Goal: Task Accomplishment & Management: Manage account settings

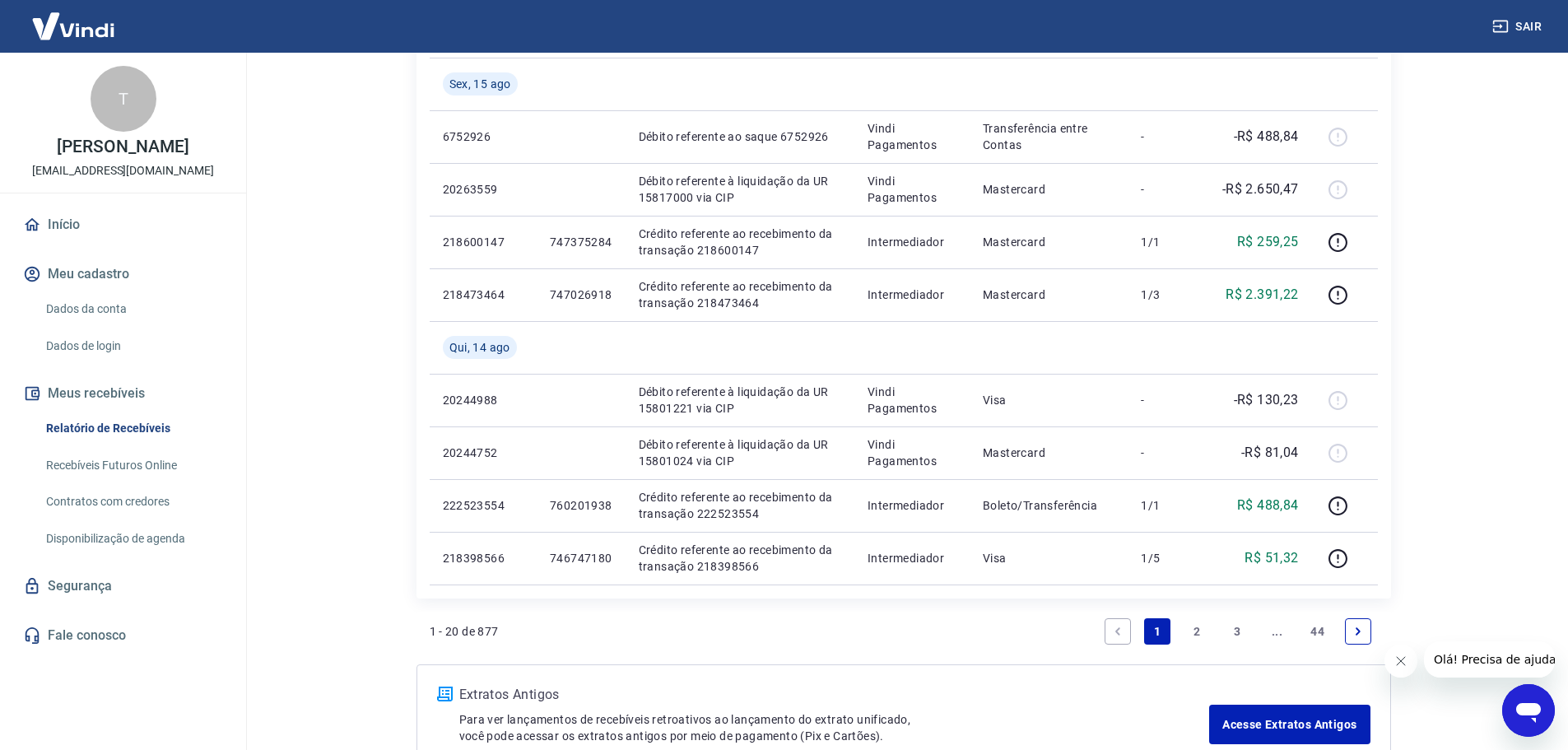
scroll to position [1174, 0]
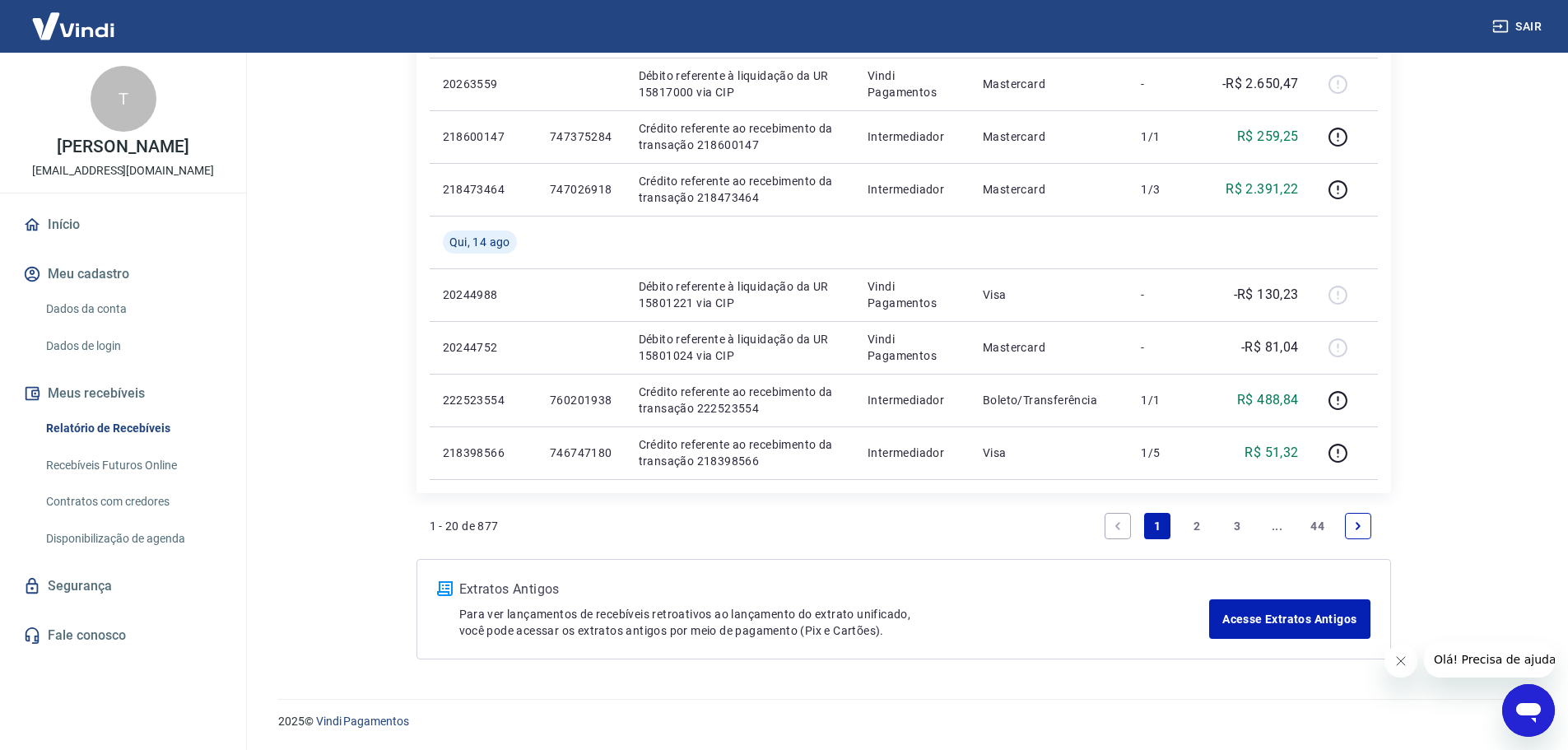
click at [1193, 526] on link "2" at bounding box center [1197, 525] width 26 height 26
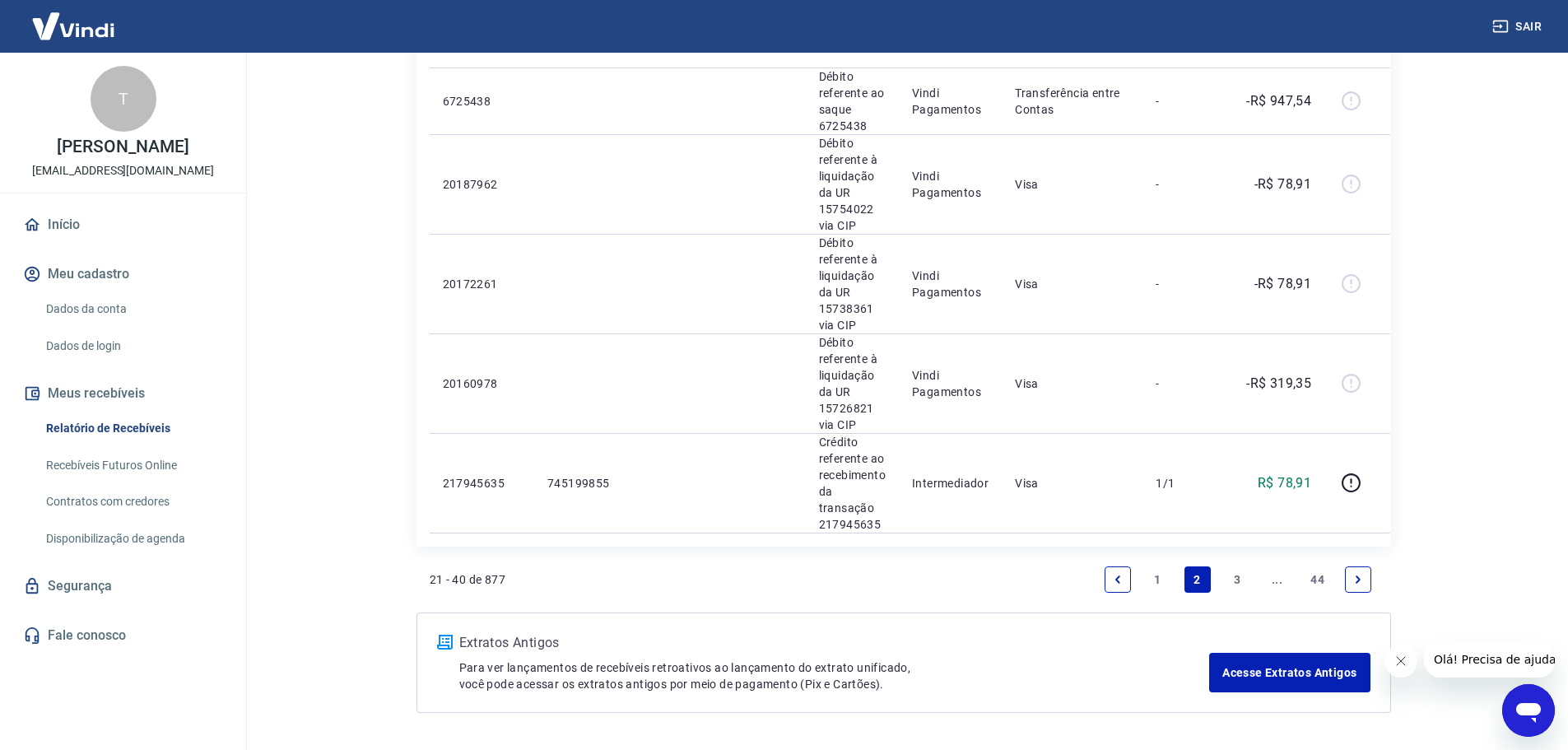
scroll to position [1878, 0]
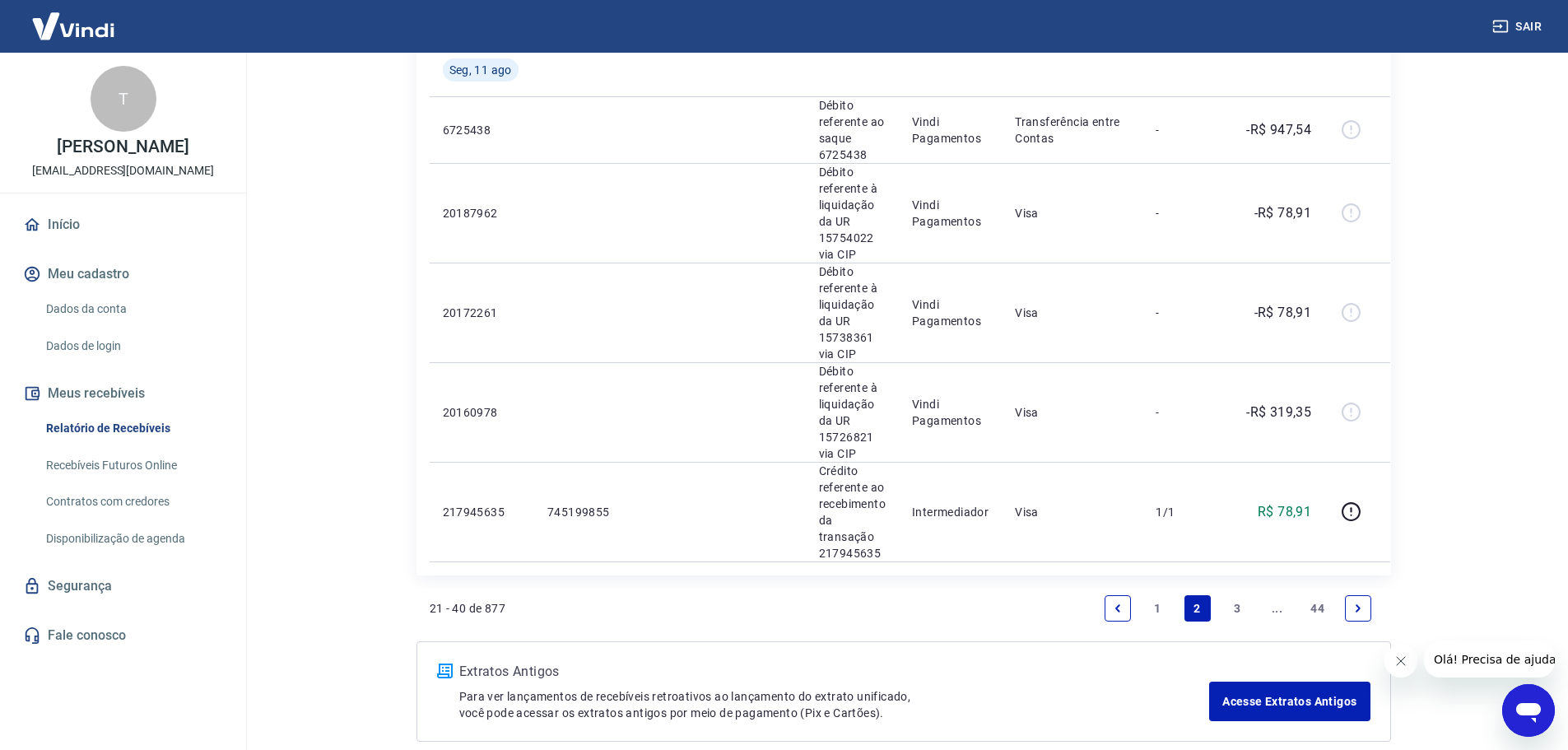
click at [1164, 612] on link "1" at bounding box center [1157, 607] width 26 height 26
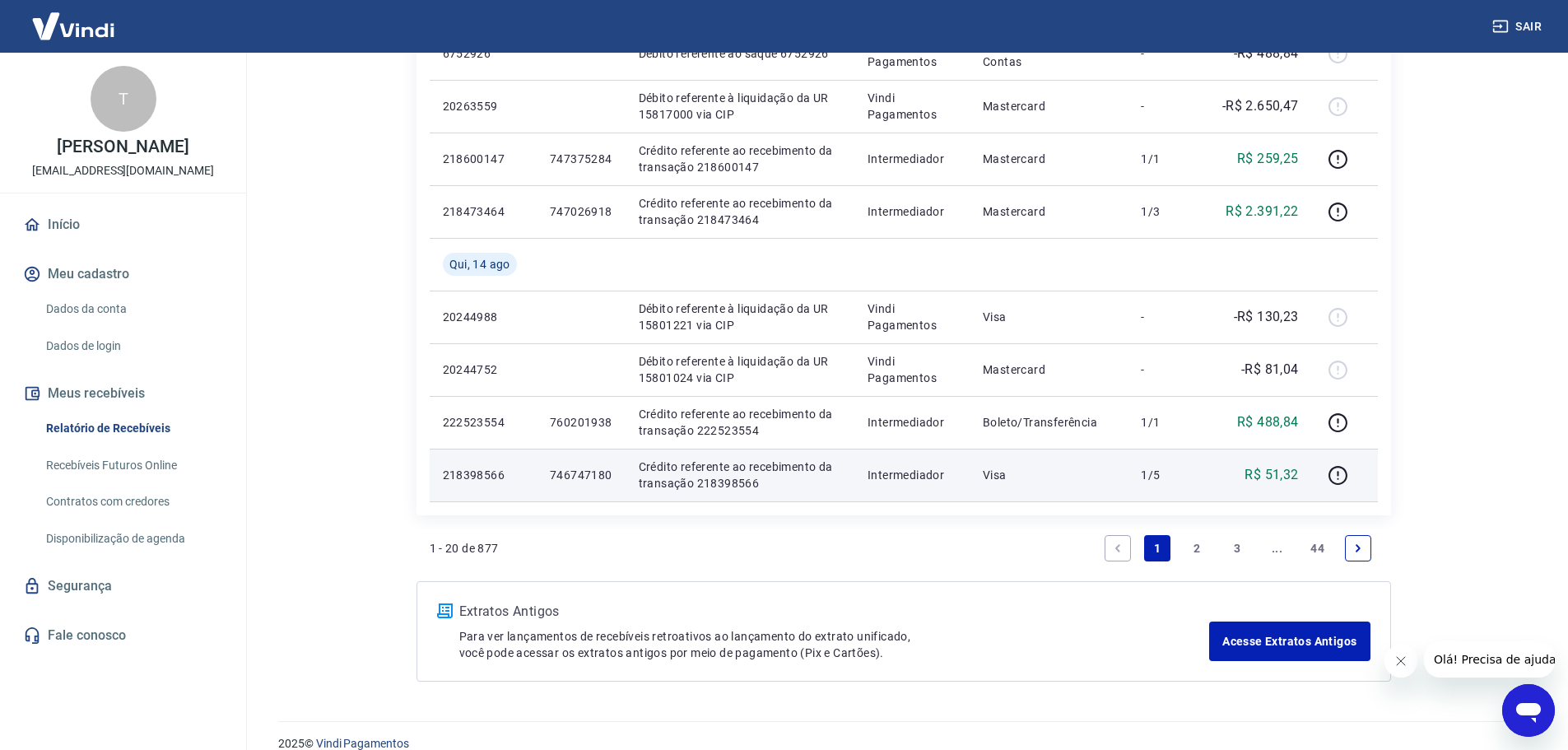
scroll to position [1174, 0]
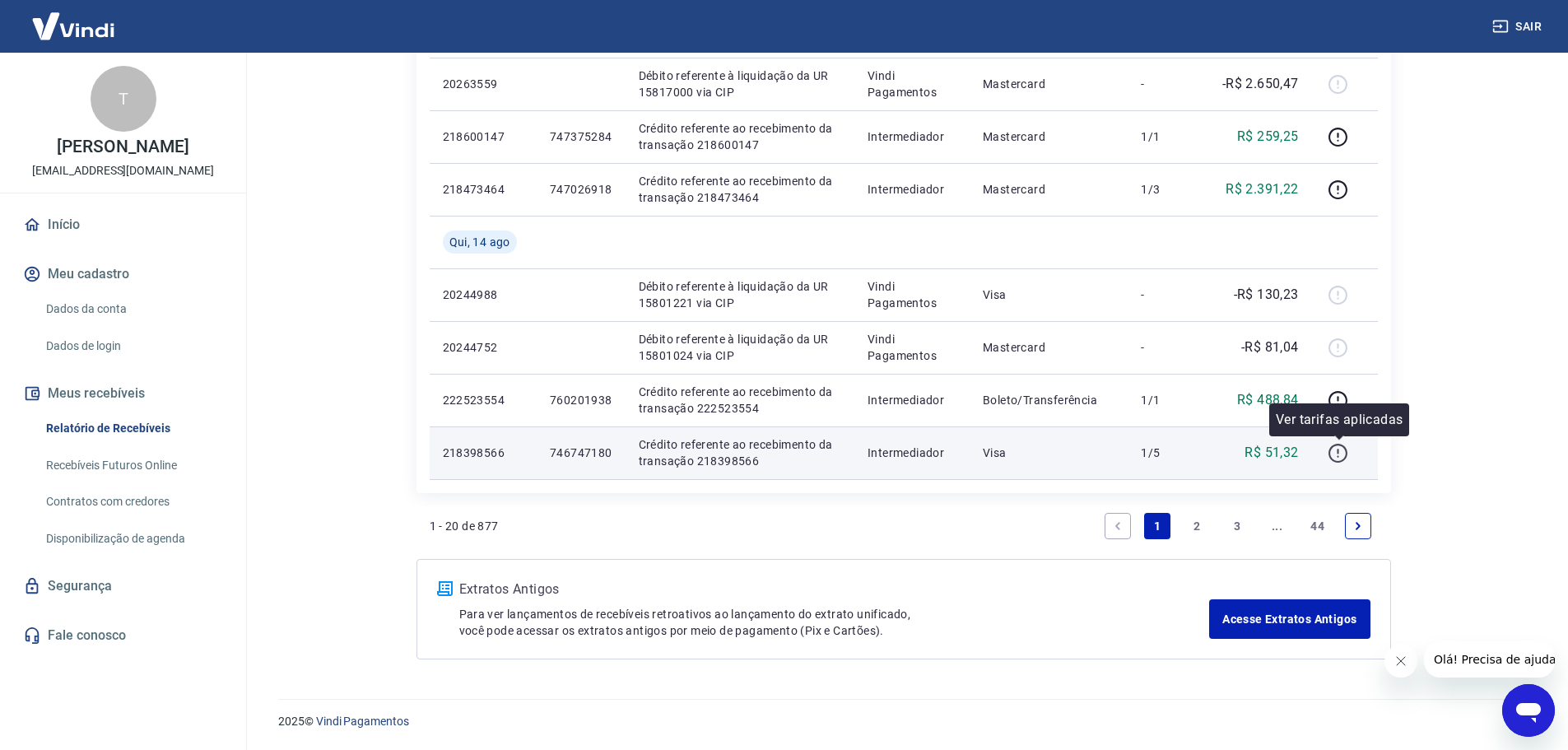
click at [1329, 453] on icon "button" at bounding box center [1337, 453] width 20 height 20
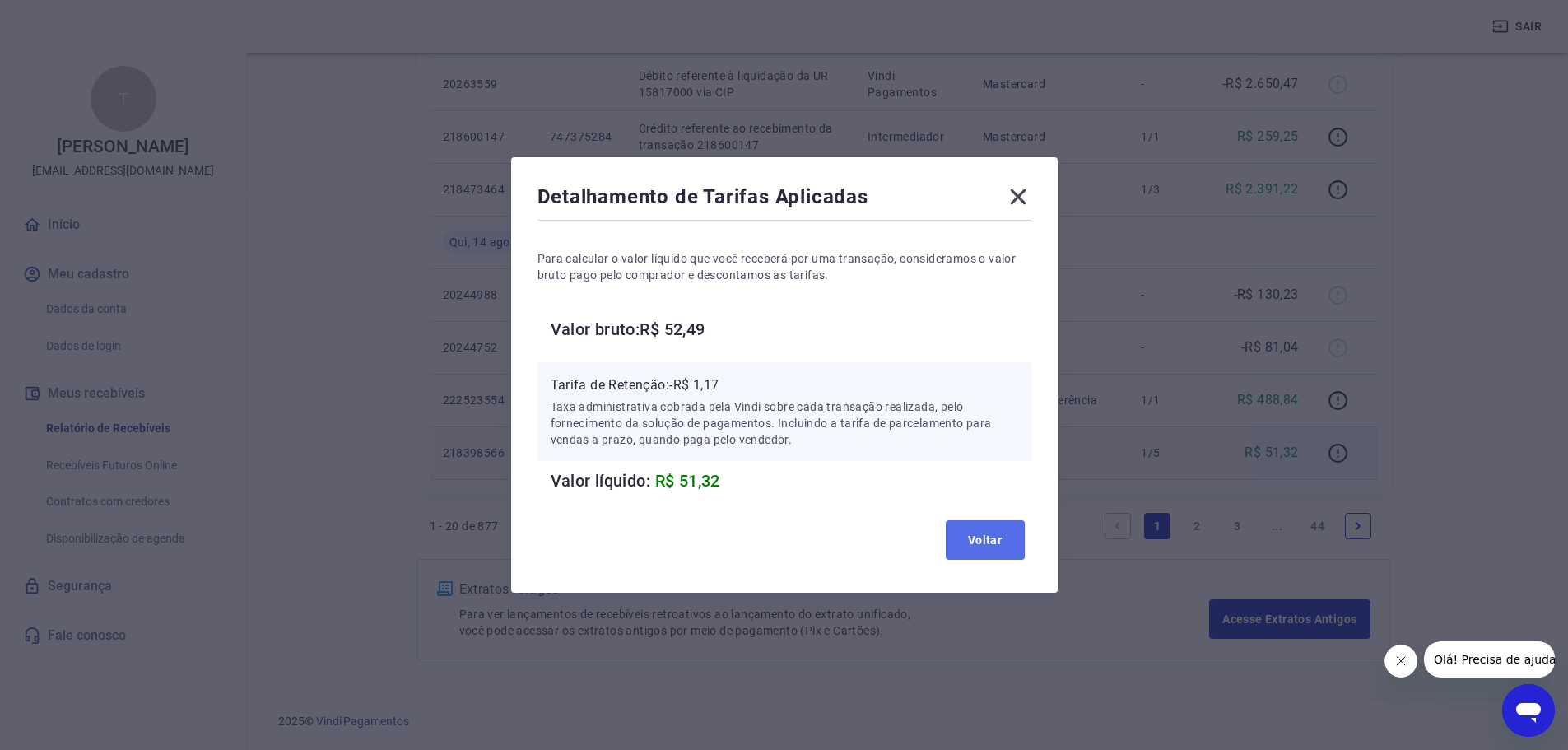
click at [1019, 536] on button "Voltar" at bounding box center [985, 540] width 79 height 40
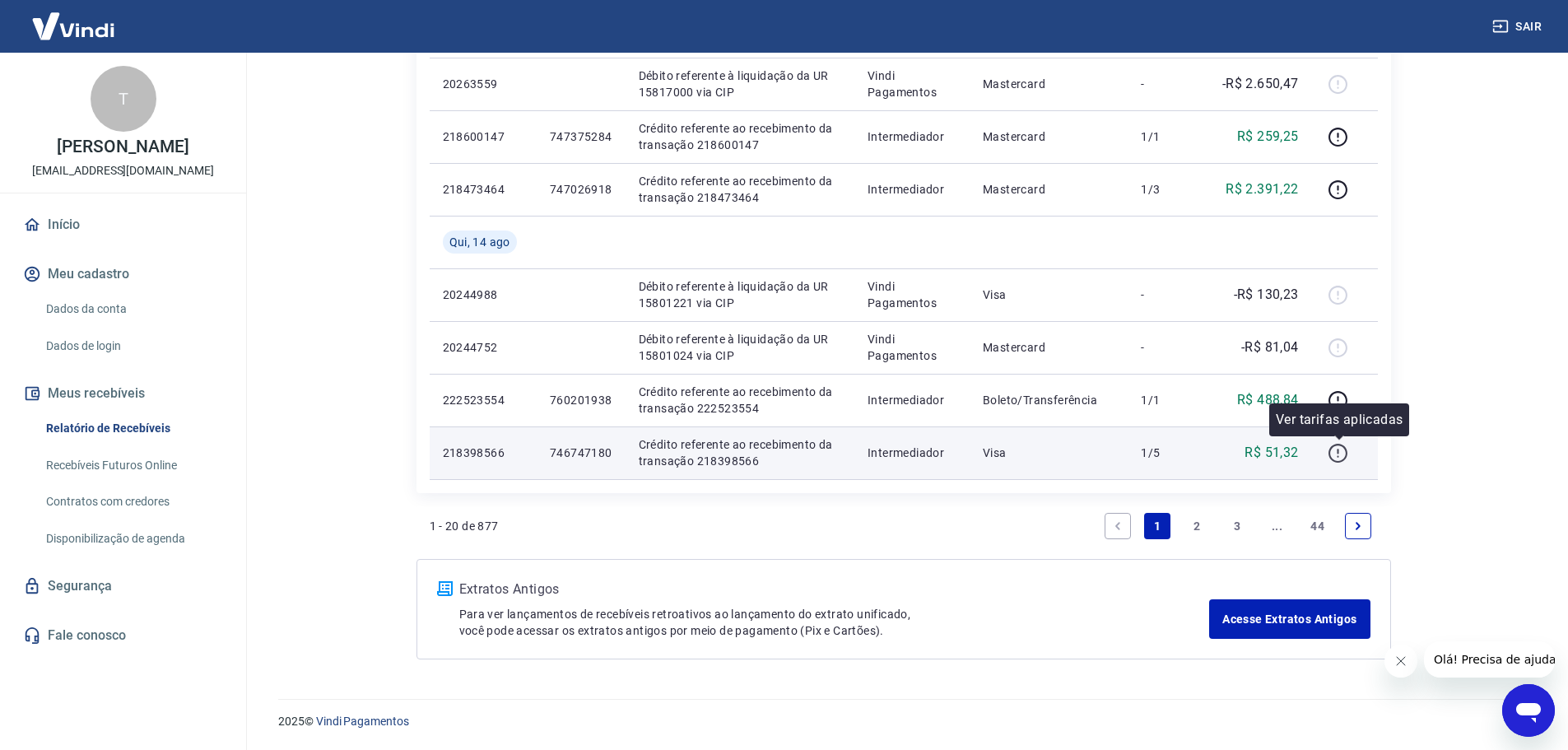
click at [1345, 459] on icon "button" at bounding box center [1337, 453] width 19 height 19
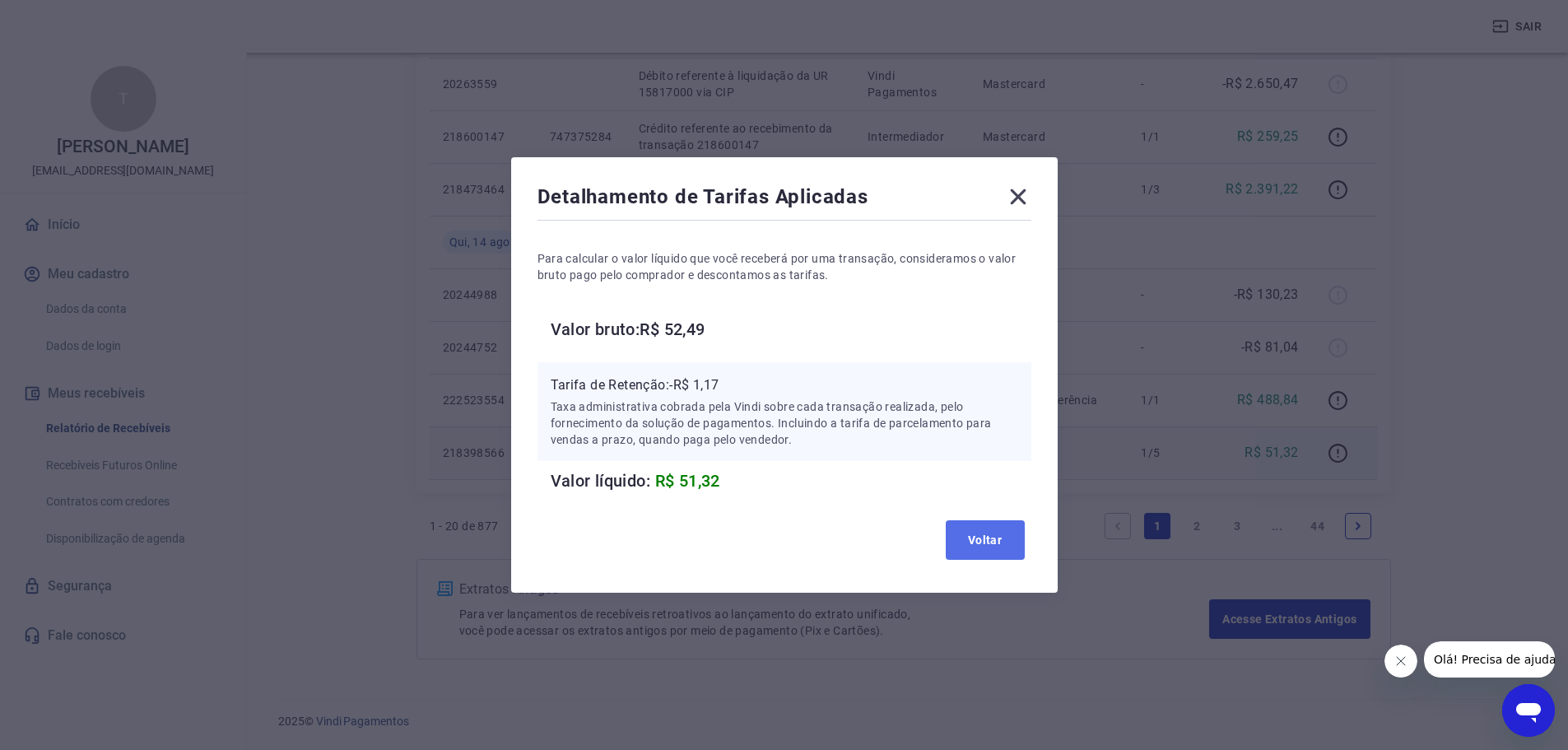
click at [963, 542] on button "Voltar" at bounding box center [985, 540] width 79 height 40
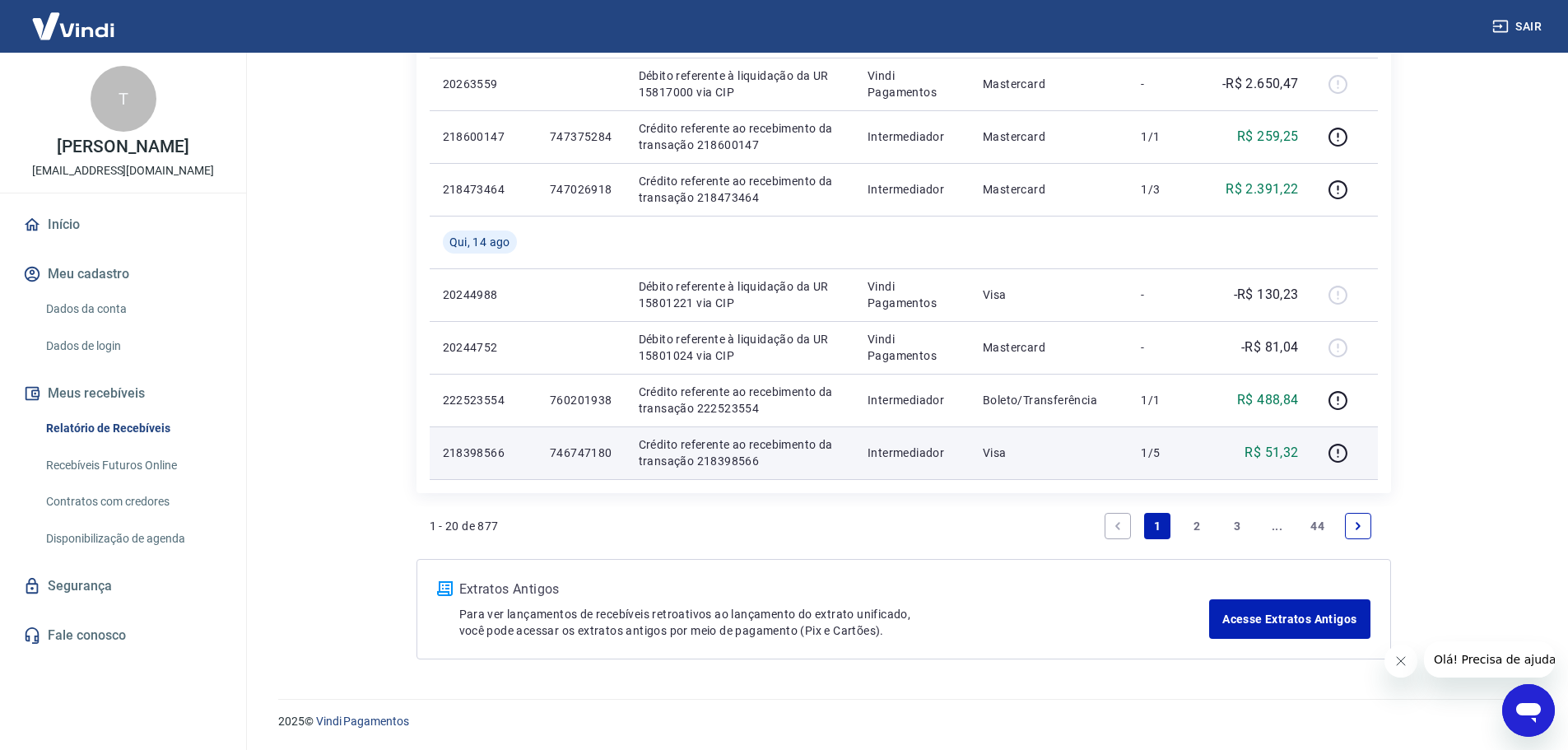
click at [1195, 526] on link "2" at bounding box center [1197, 525] width 26 height 26
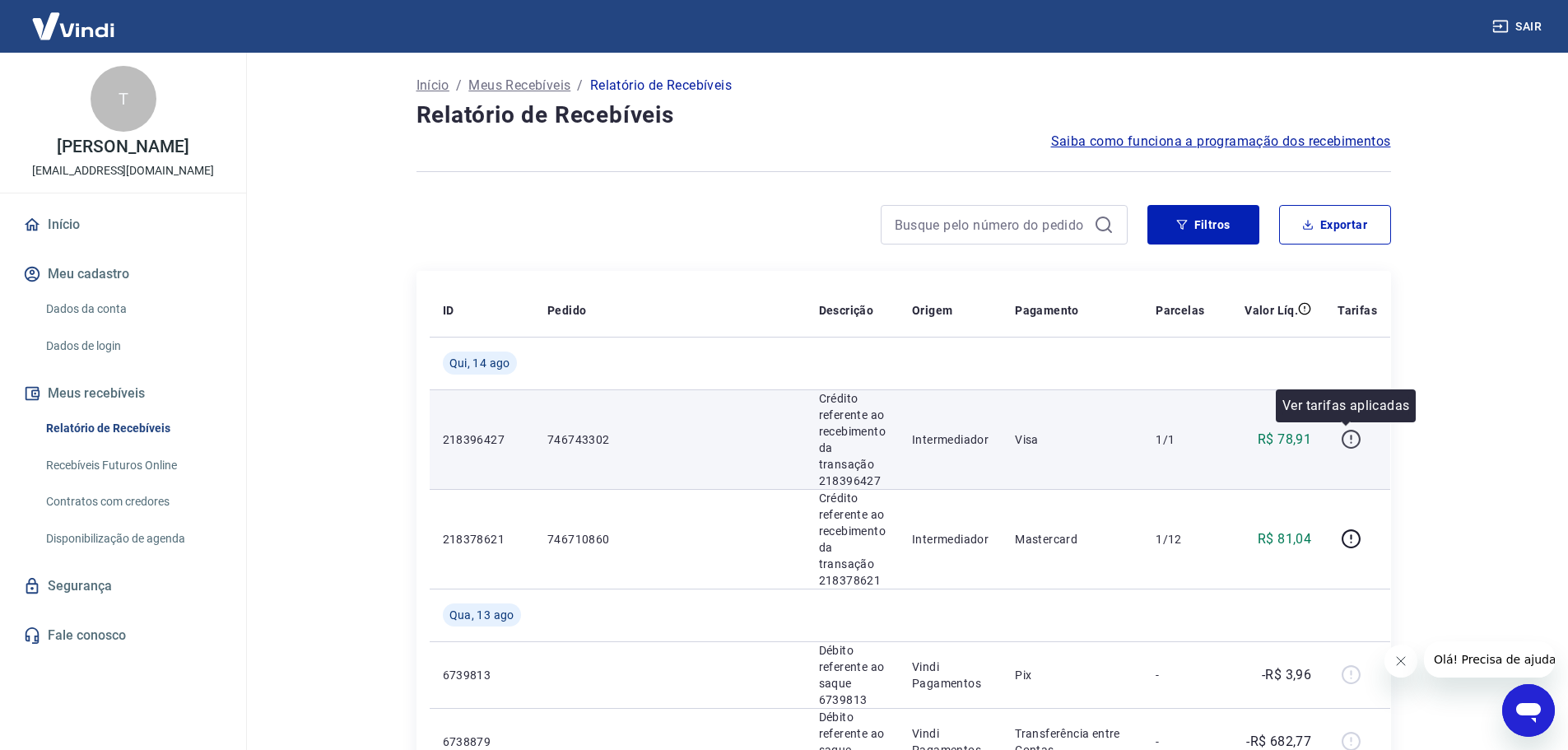
click at [1350, 435] on icon "button" at bounding box center [1351, 439] width 20 height 20
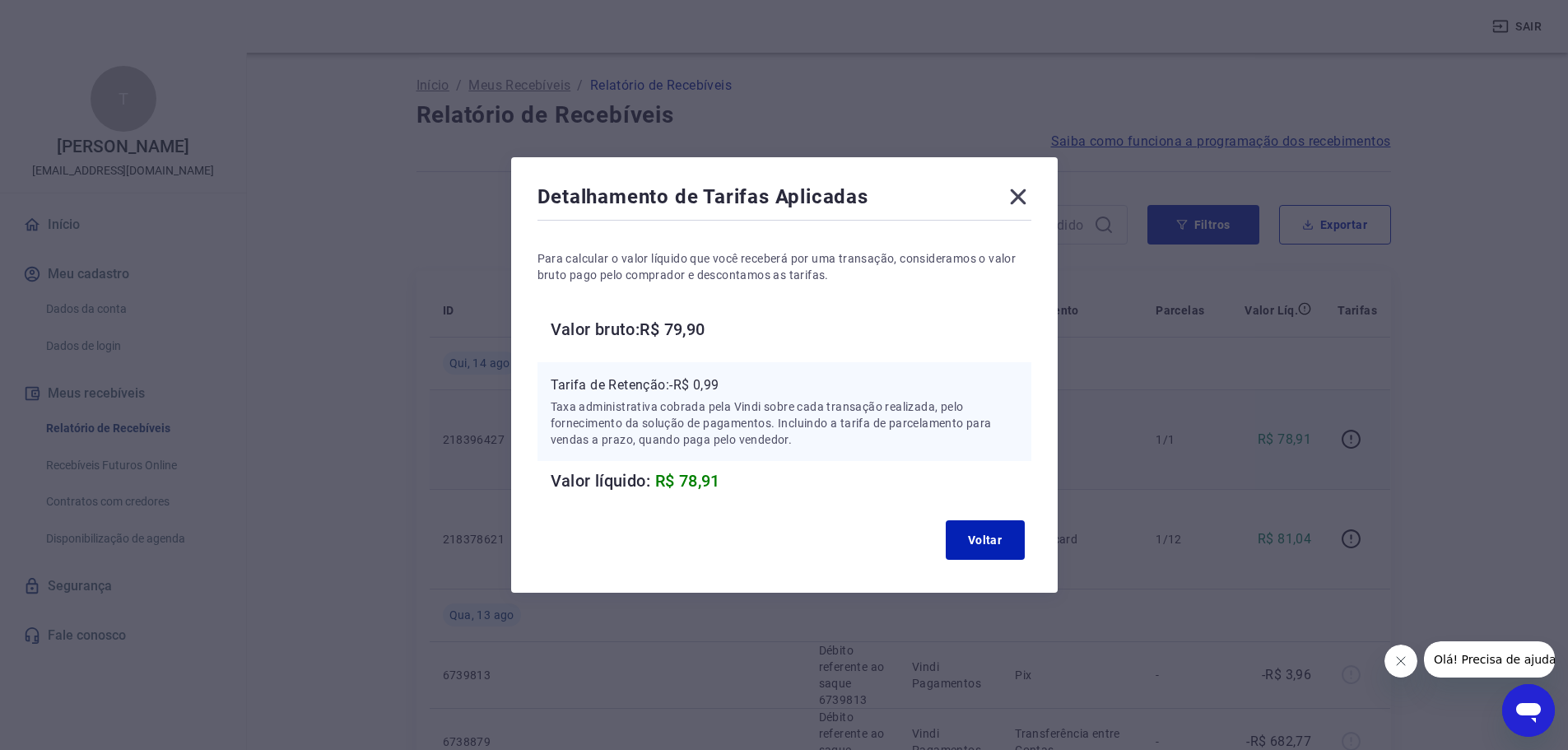
click at [1026, 191] on icon at bounding box center [1018, 196] width 26 height 26
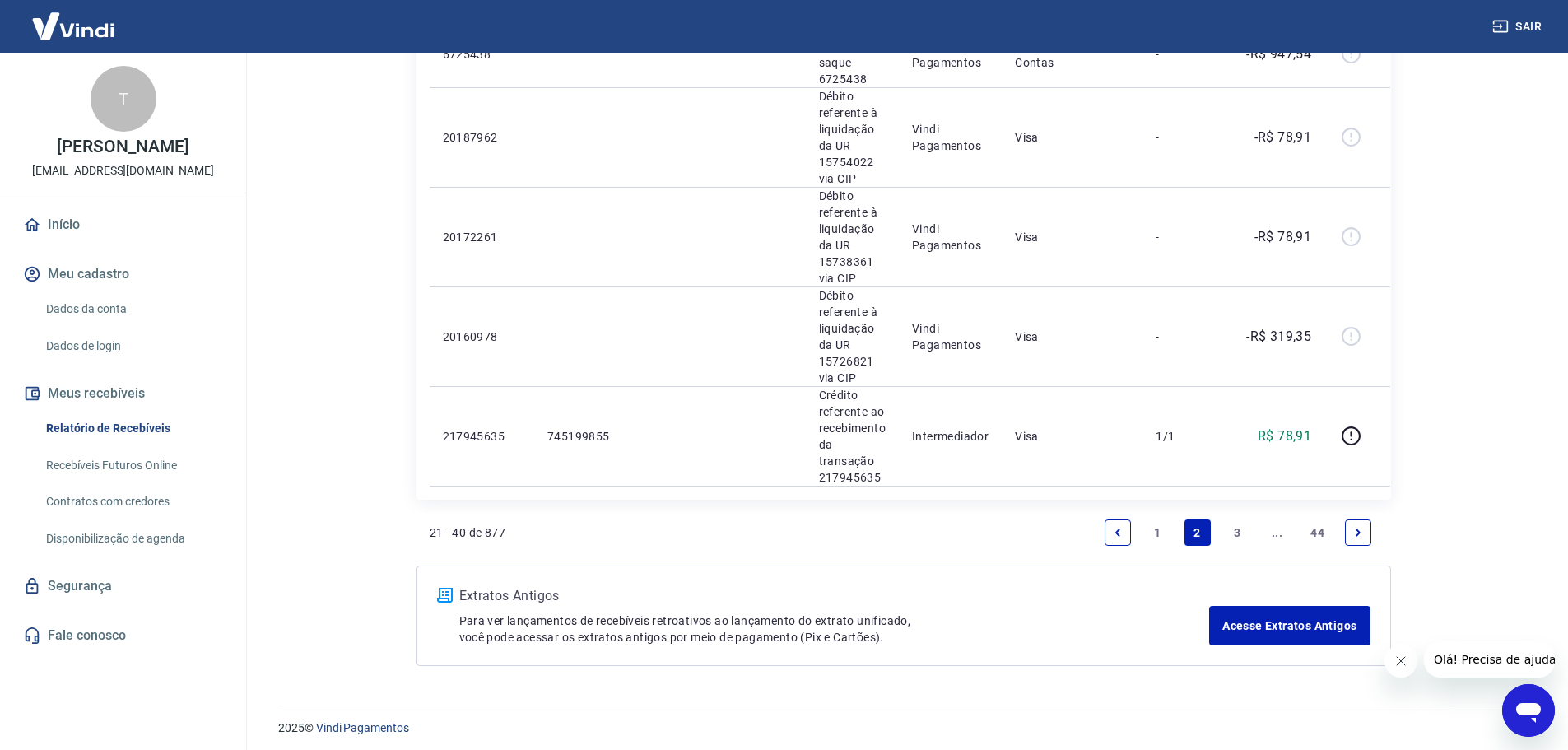
scroll to position [1961, 0]
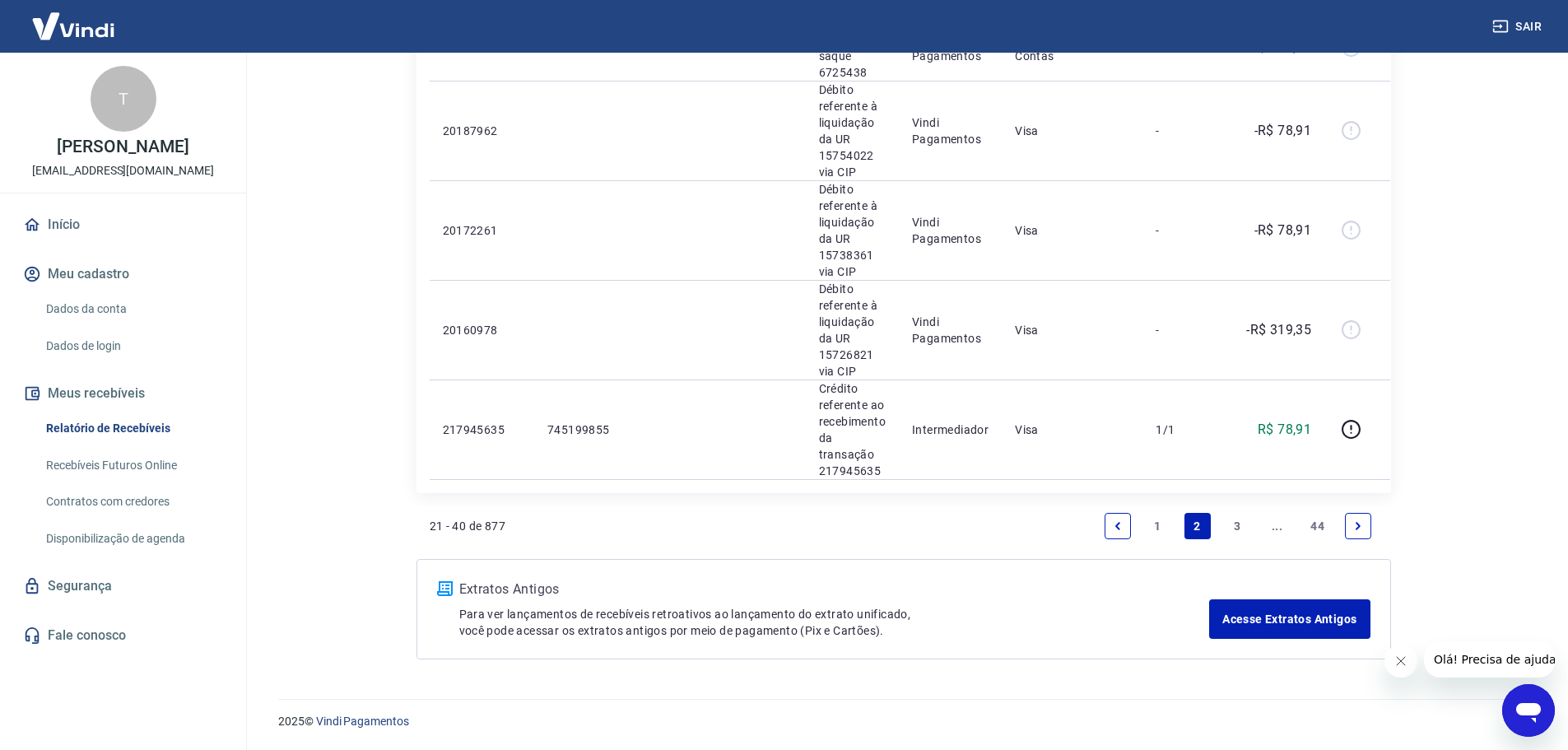
click at [1154, 528] on link "1" at bounding box center [1157, 525] width 26 height 26
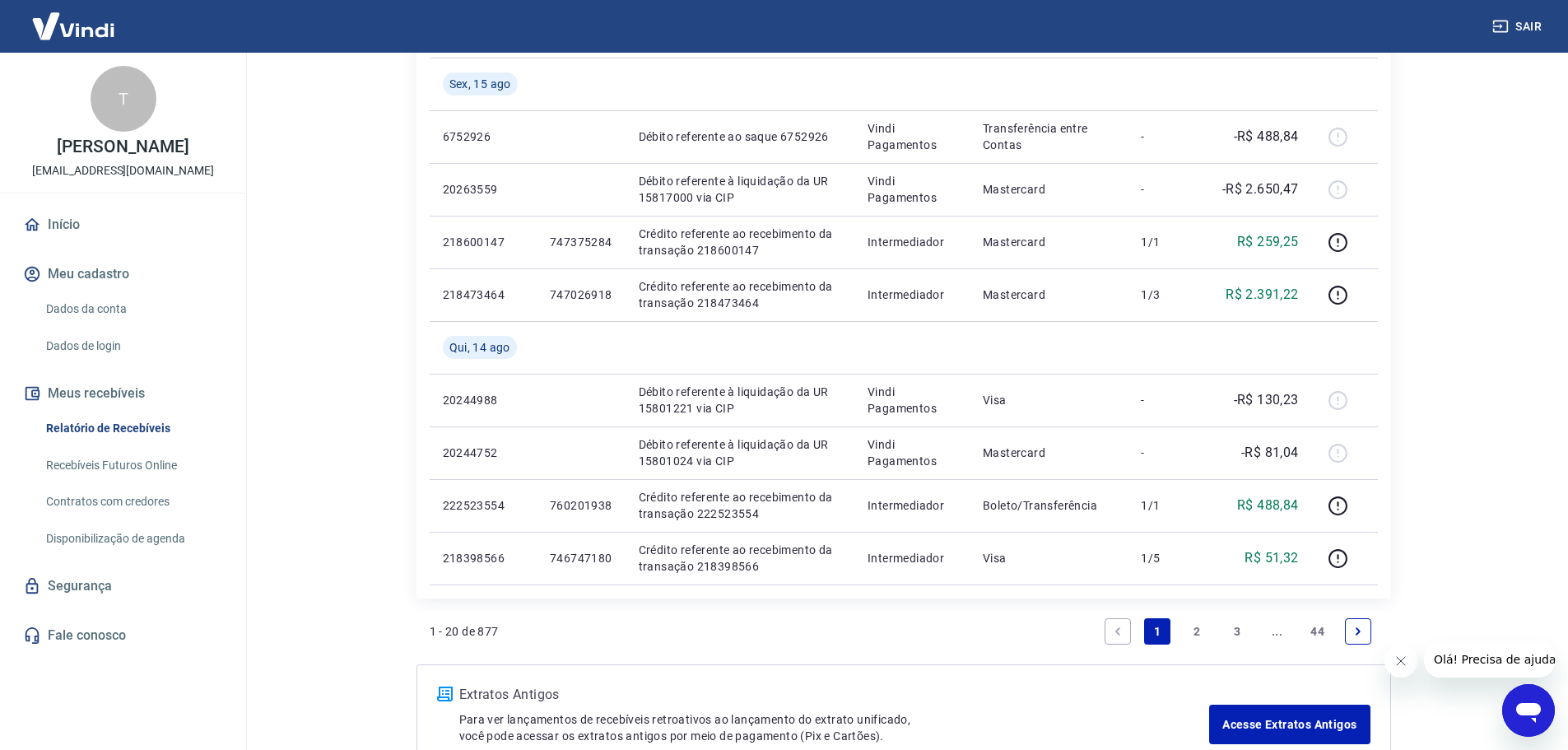
scroll to position [1174, 0]
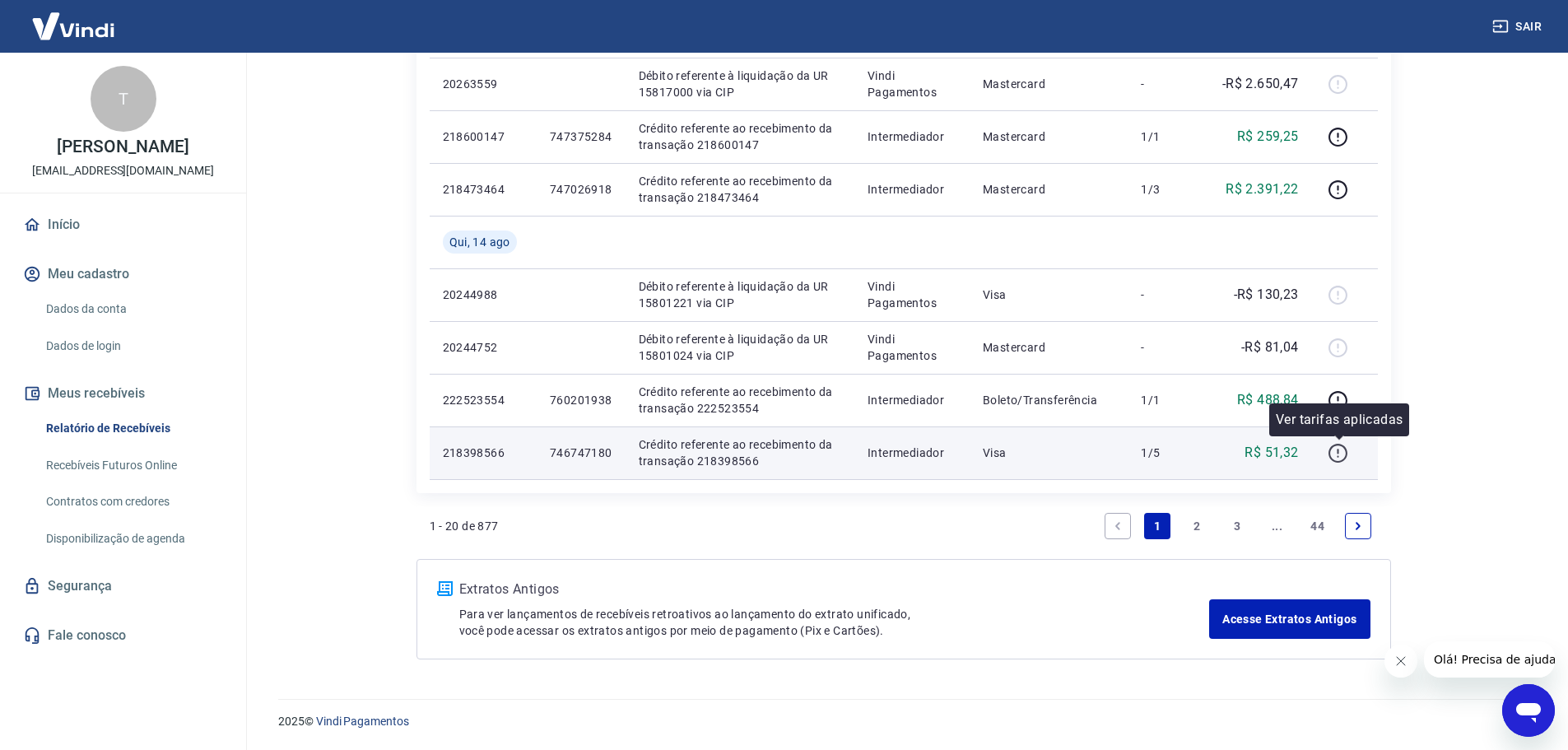
click at [1343, 454] on icon "button" at bounding box center [1337, 453] width 20 height 20
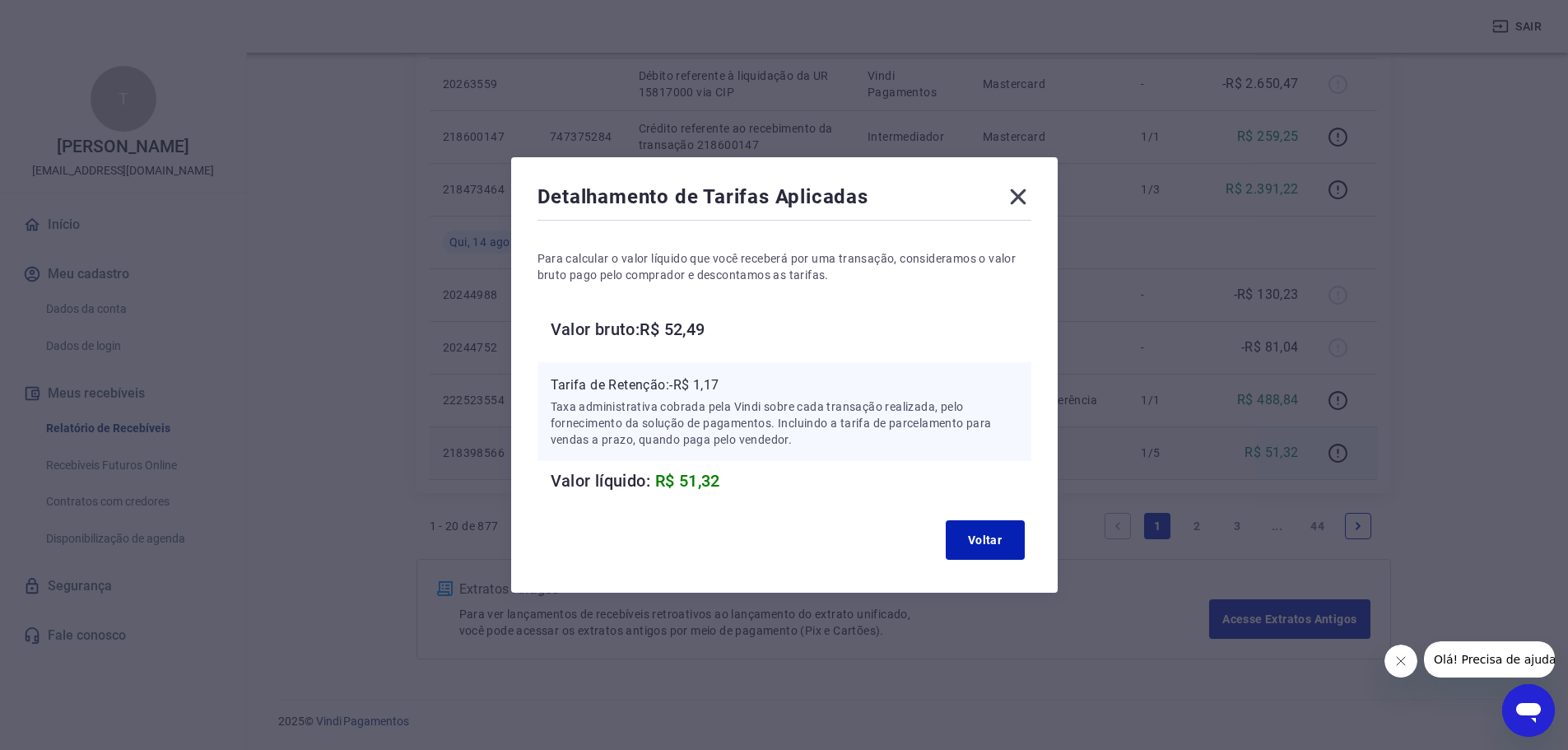
click at [1186, 718] on div "Detalhamento de Tarifas Aplicadas Para calcular o valor líquido que você recebe…" at bounding box center [784, 375] width 1568 height 750
click at [1001, 524] on button "Voltar" at bounding box center [985, 540] width 79 height 40
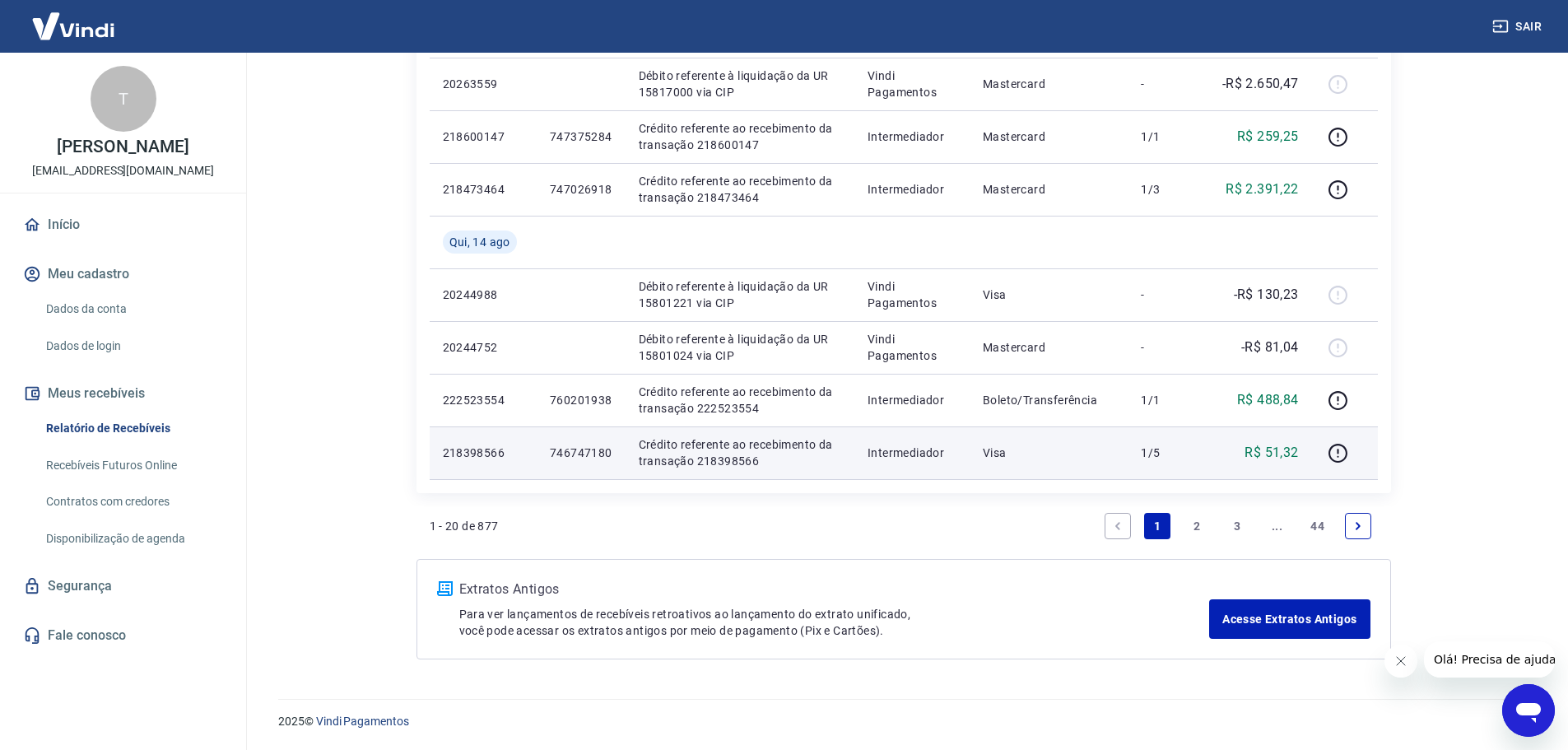
click at [1350, 518] on link "Next page" at bounding box center [1358, 525] width 26 height 26
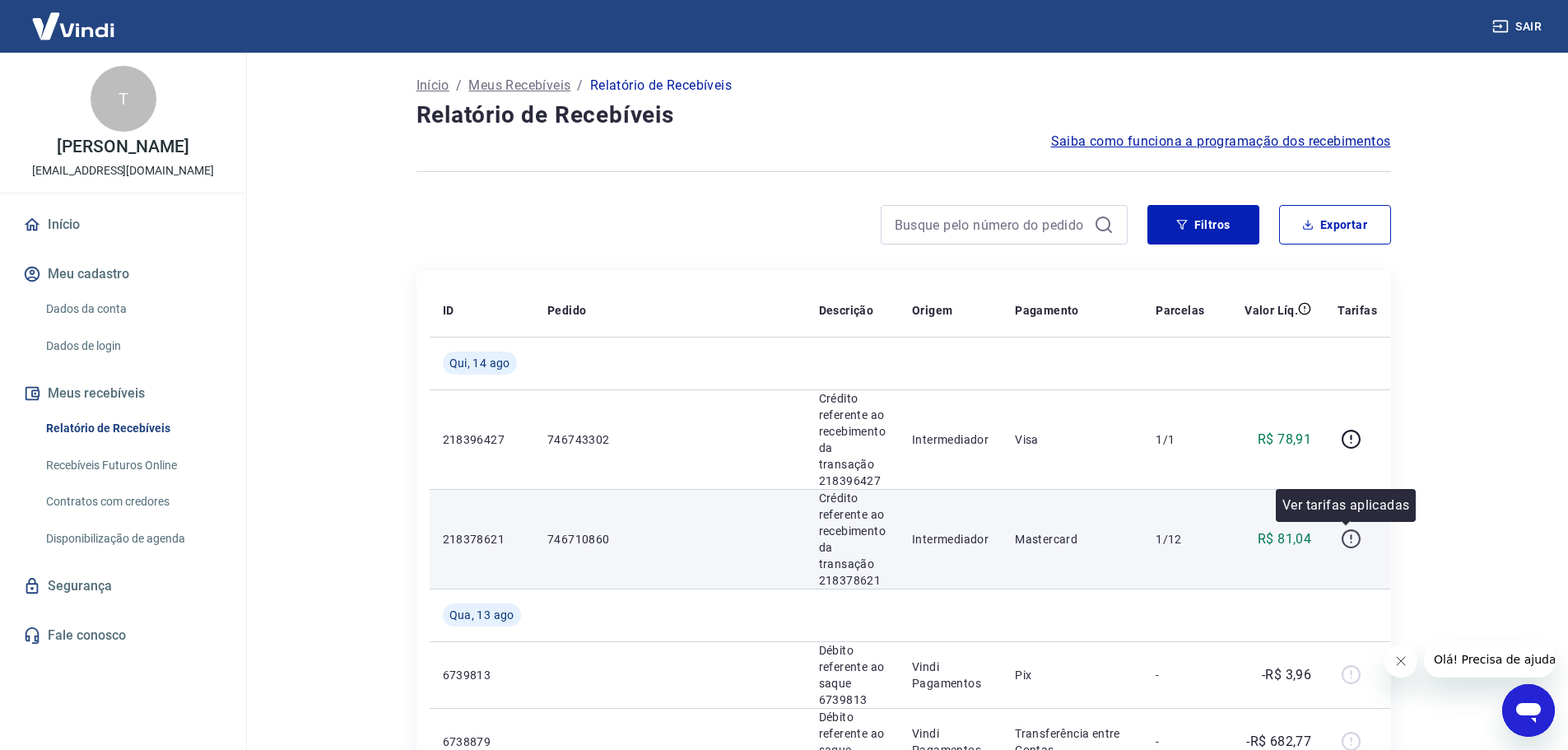
click at [1341, 542] on icon "button" at bounding box center [1351, 538] width 20 height 20
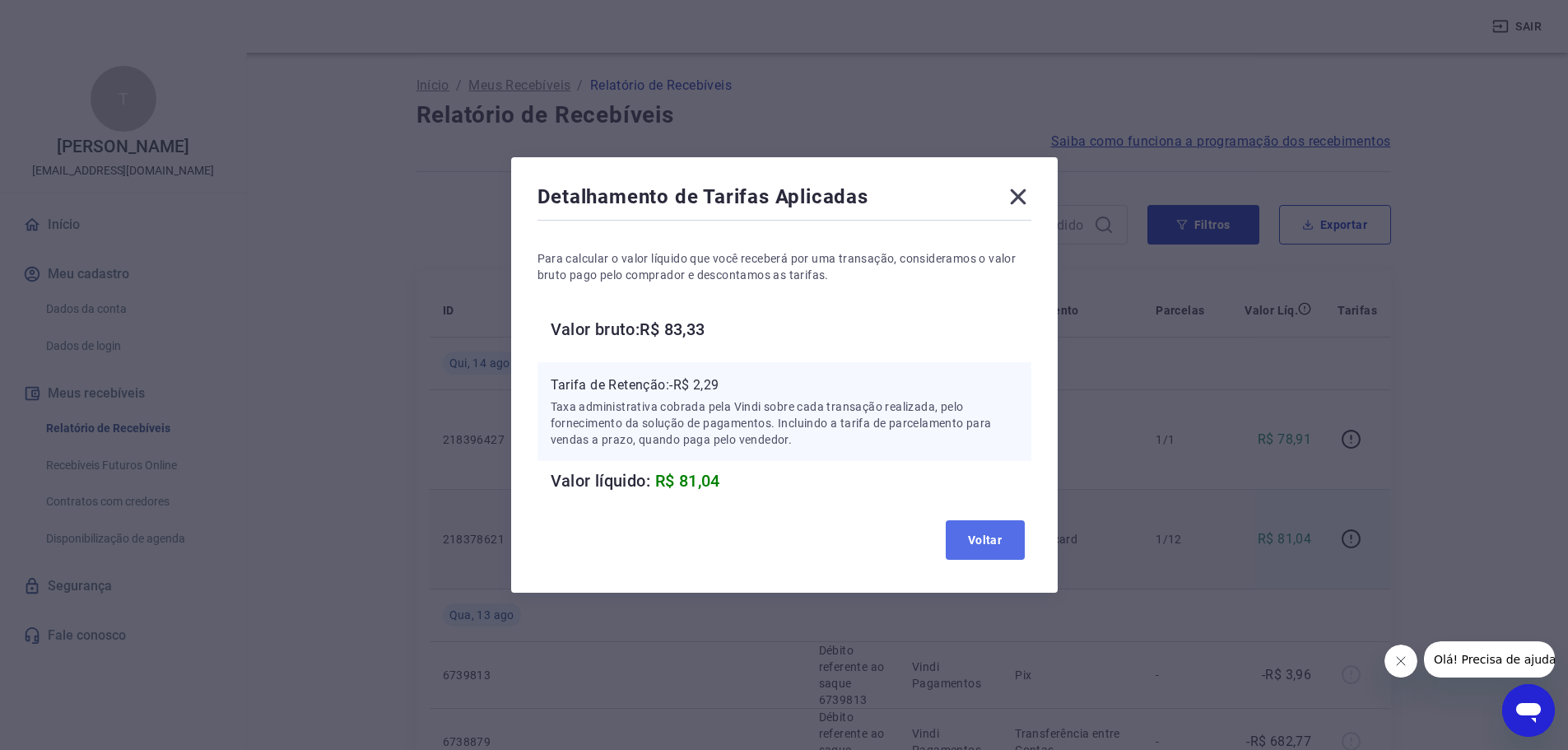
click at [1003, 544] on button "Voltar" at bounding box center [985, 540] width 79 height 40
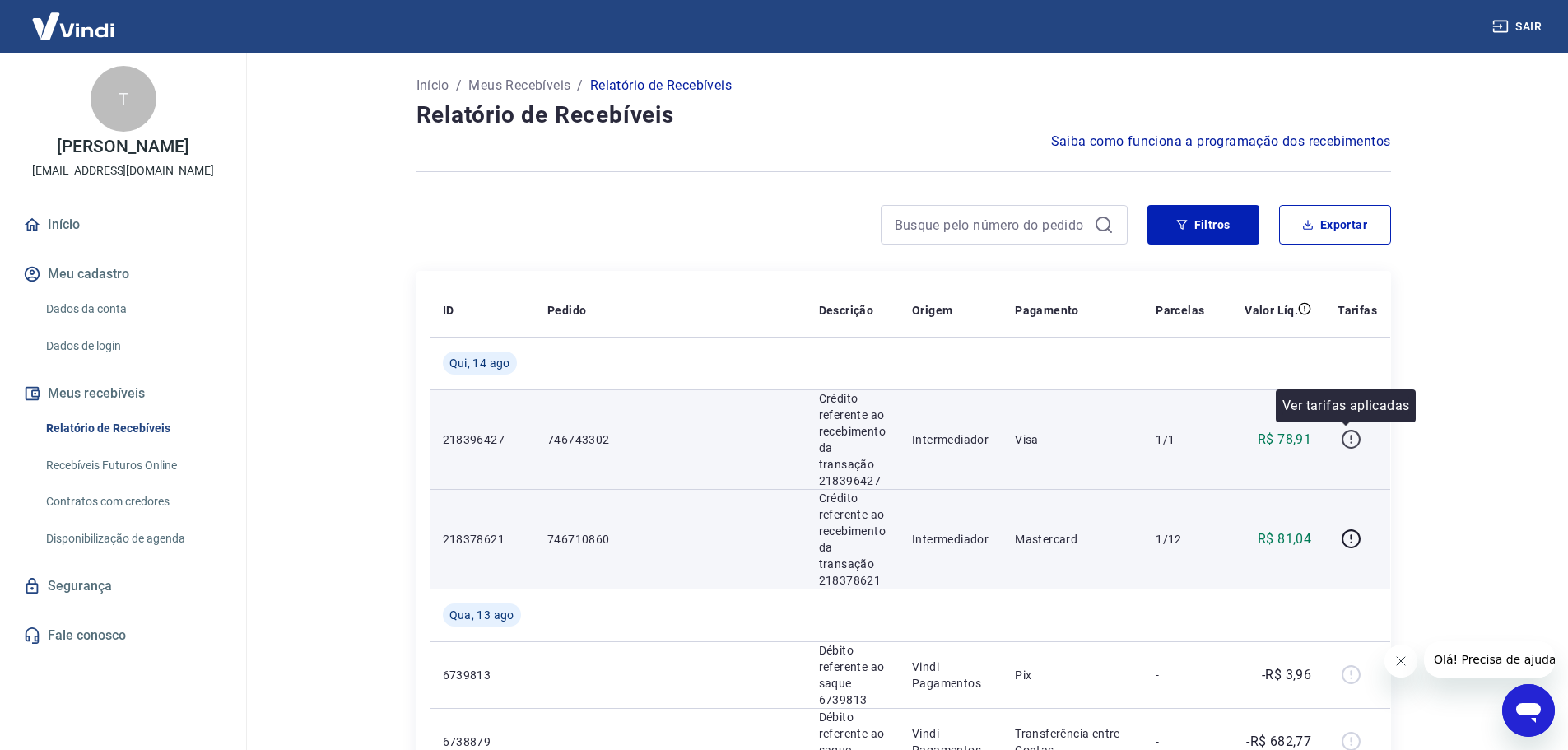
click at [1342, 447] on icon "button" at bounding box center [1351, 439] width 19 height 19
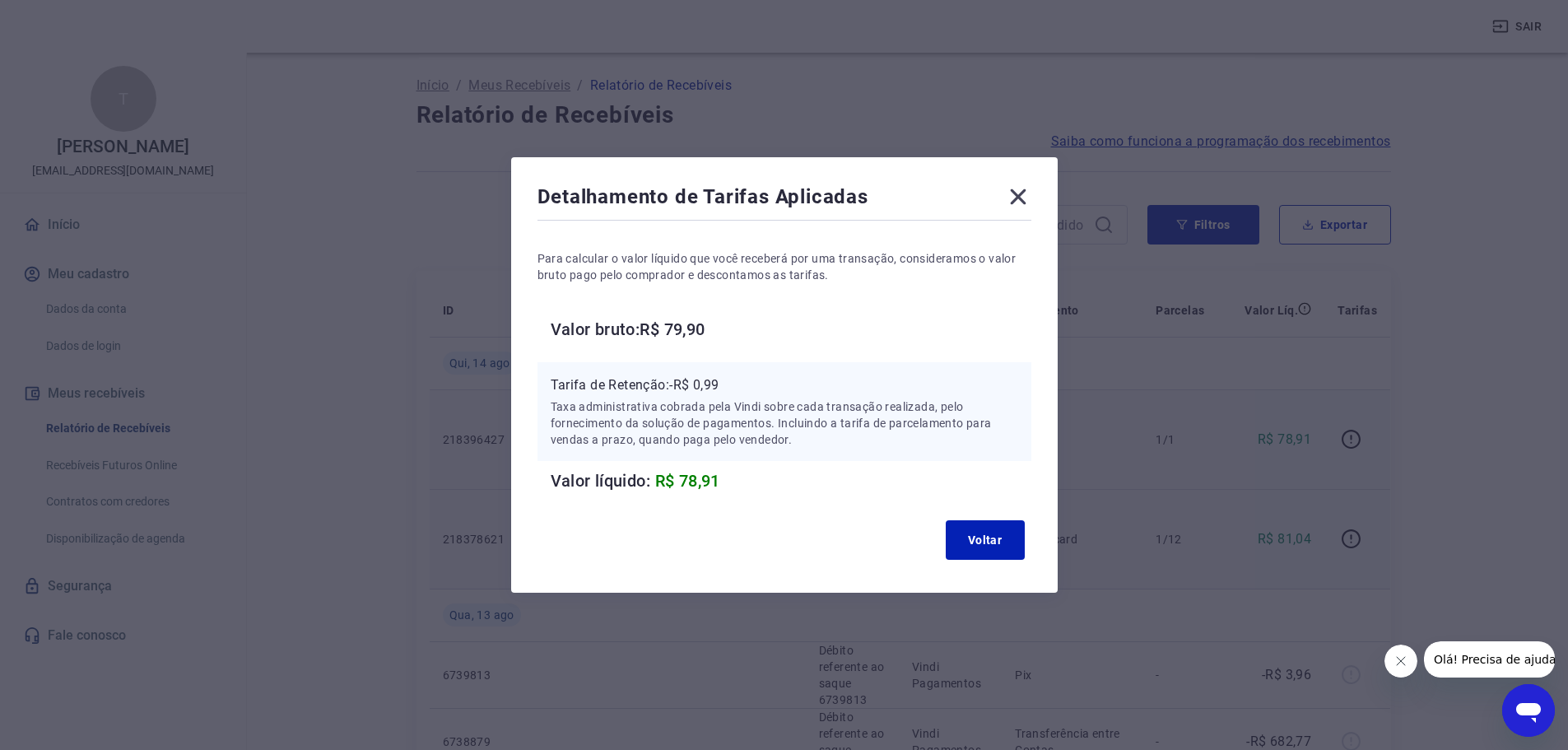
click at [990, 519] on div "Voltar" at bounding box center [784, 540] width 494 height 52
click at [991, 539] on button "Voltar" at bounding box center [985, 540] width 79 height 40
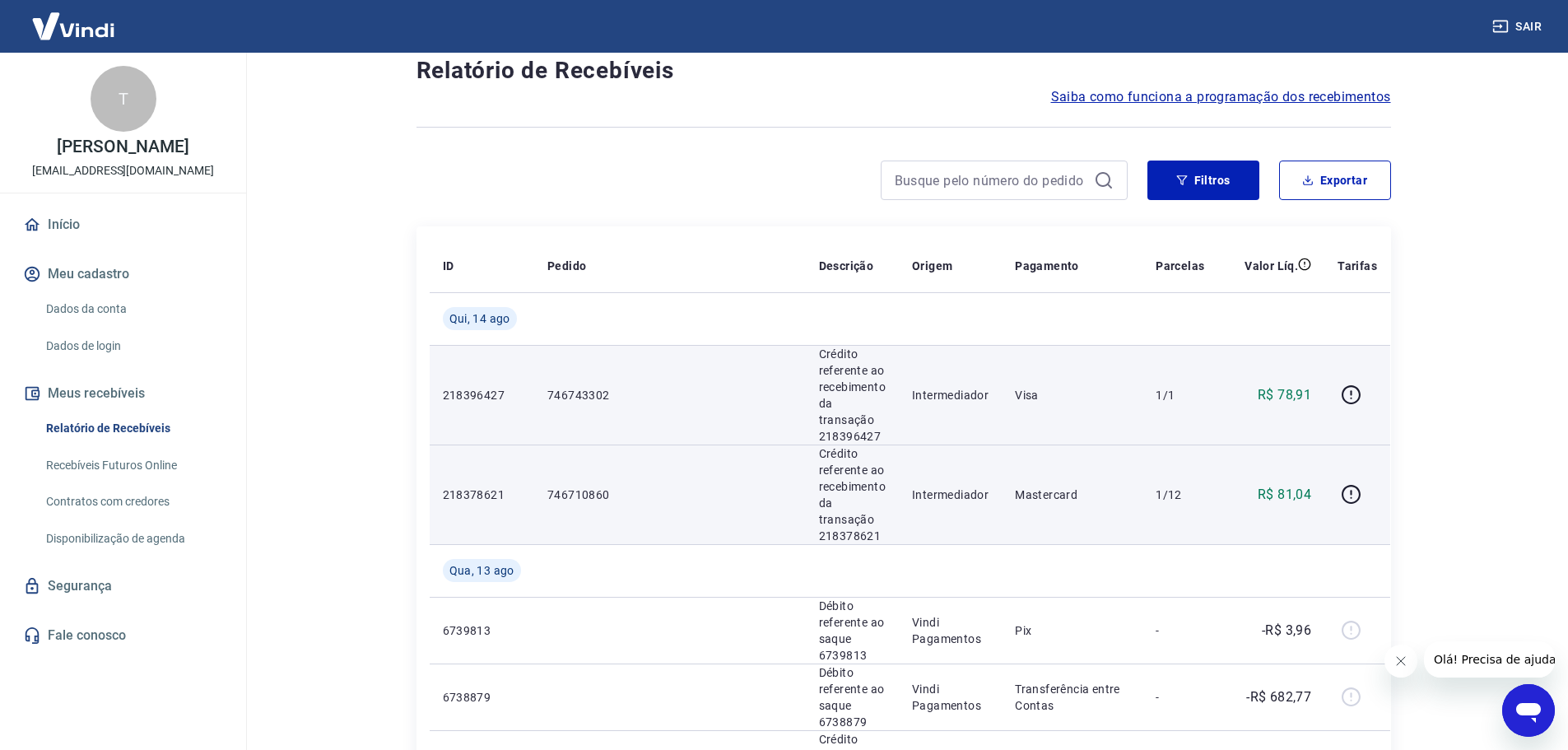
scroll to position [82, 0]
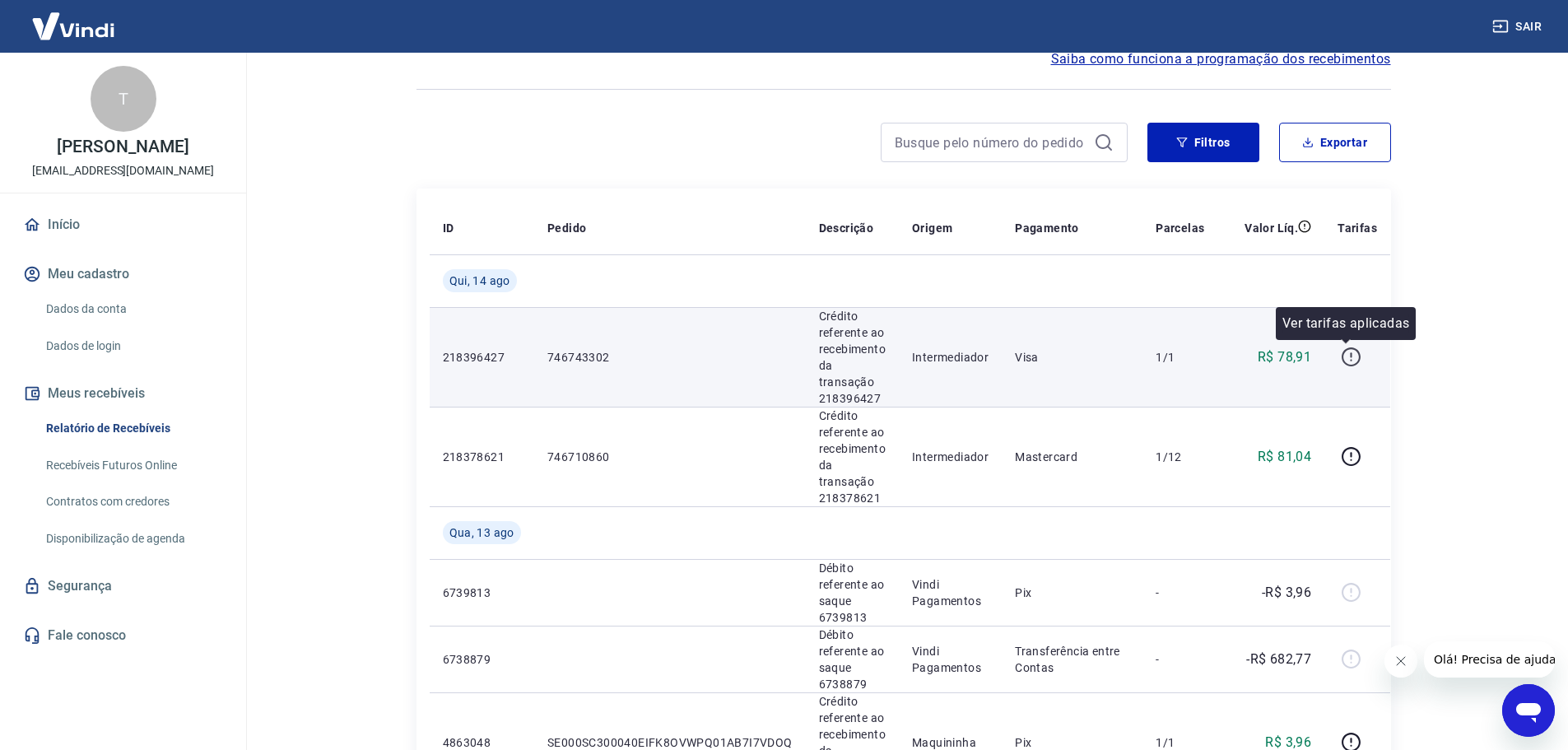
click at [1341, 360] on icon "button" at bounding box center [1351, 356] width 20 height 20
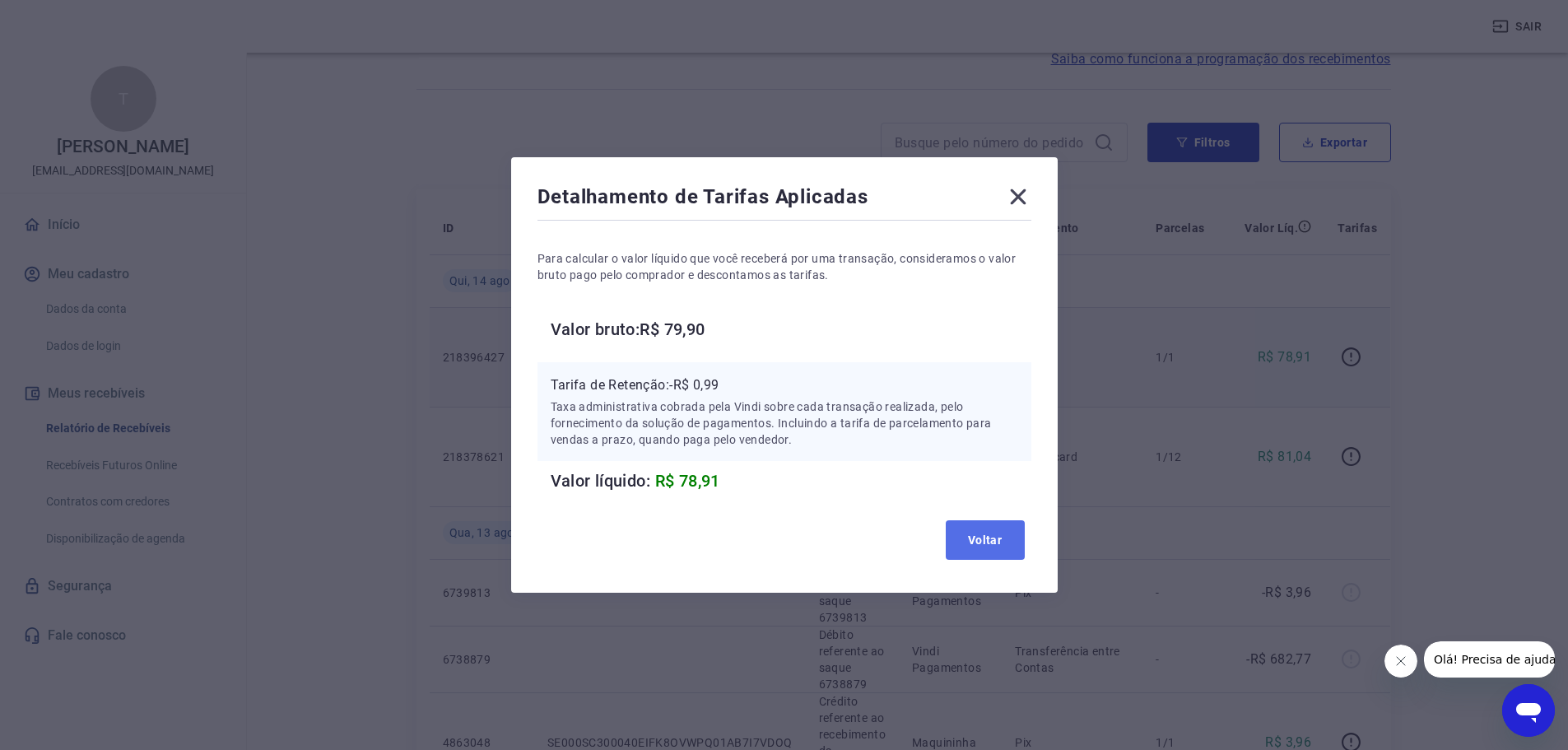
click at [988, 538] on button "Voltar" at bounding box center [985, 540] width 79 height 40
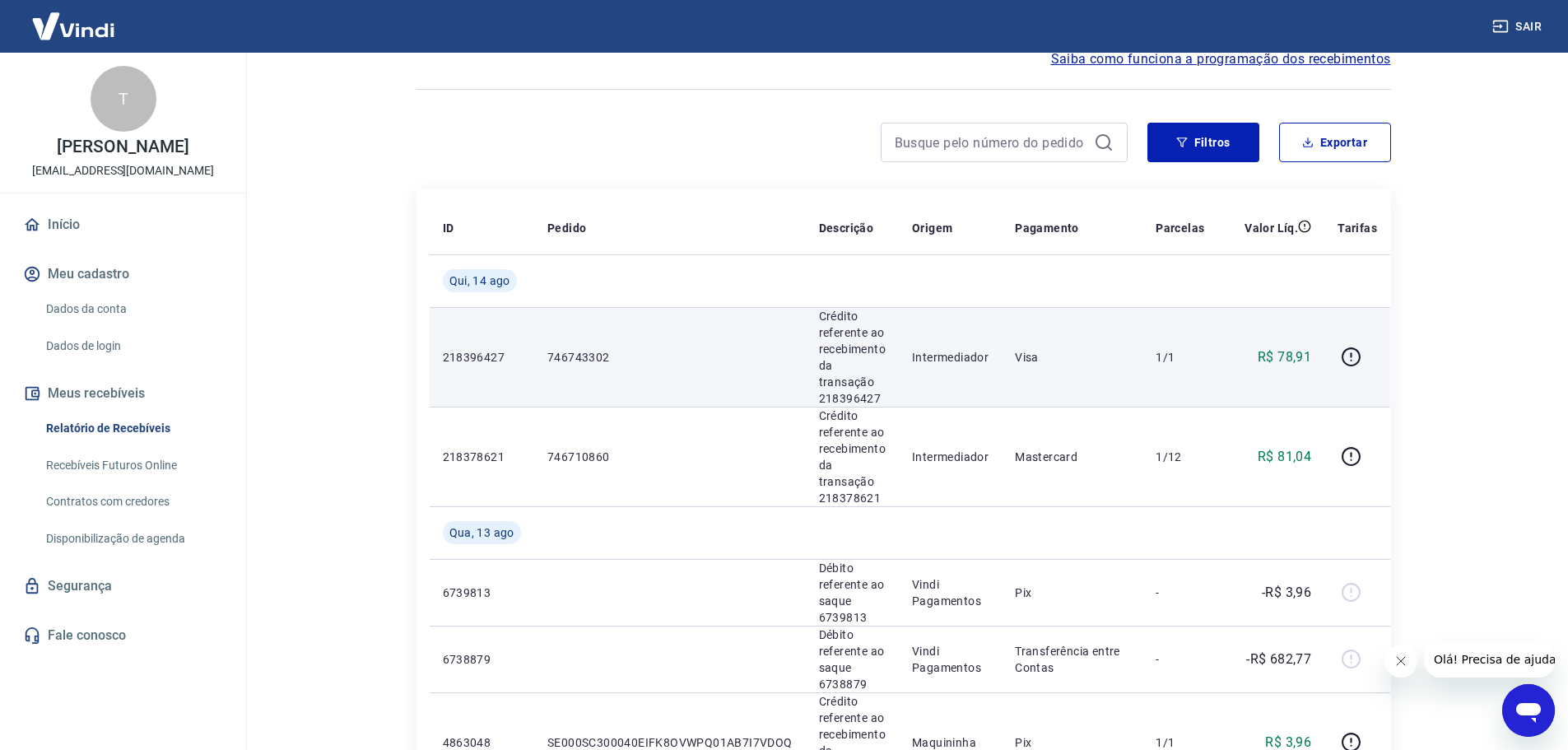
click at [137, 388] on button "Meus recebíveis" at bounding box center [122, 393] width 207 height 36
click at [72, 35] on img at bounding box center [73, 25] width 107 height 50
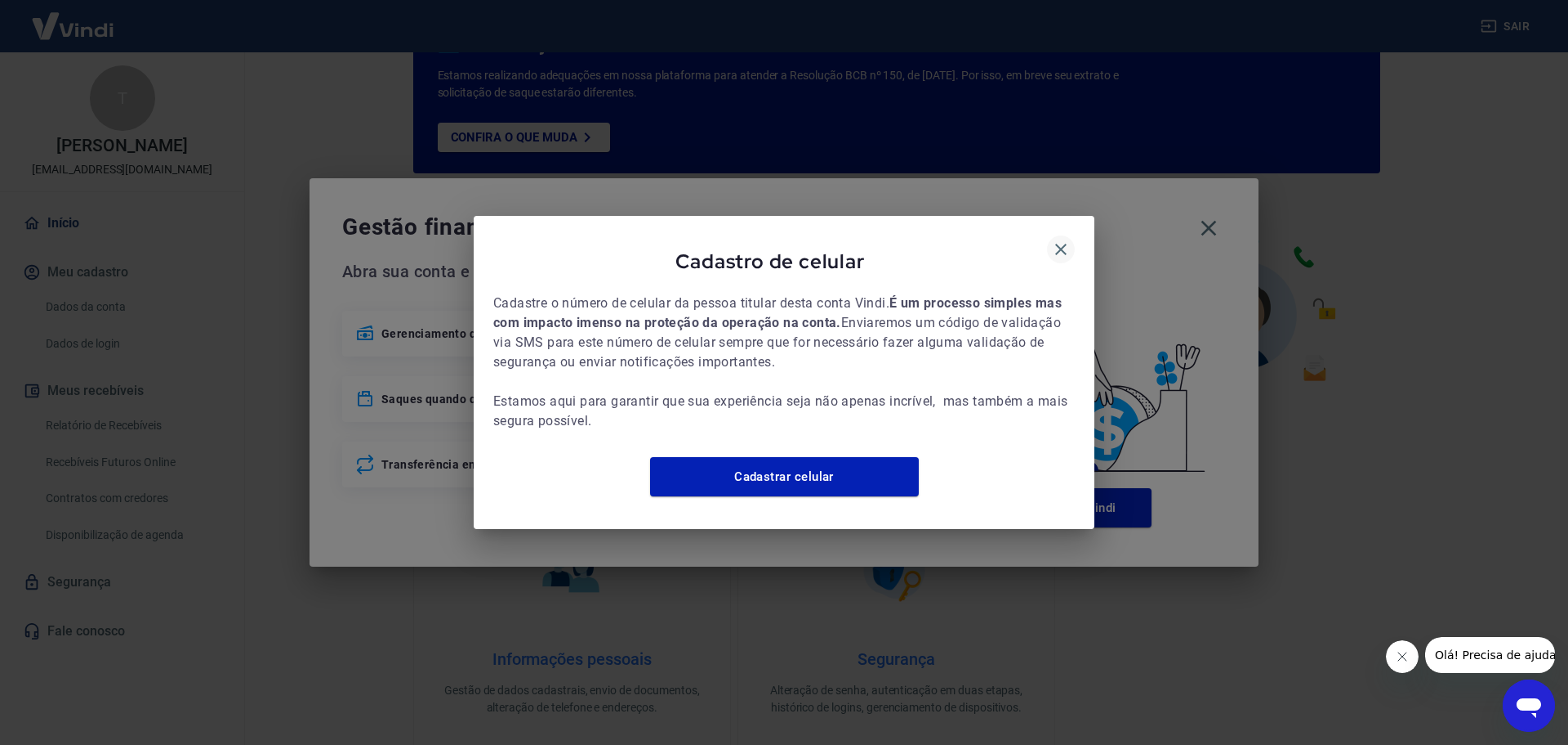
click at [1053, 242] on icon "button" at bounding box center [1061, 248] width 19 height 19
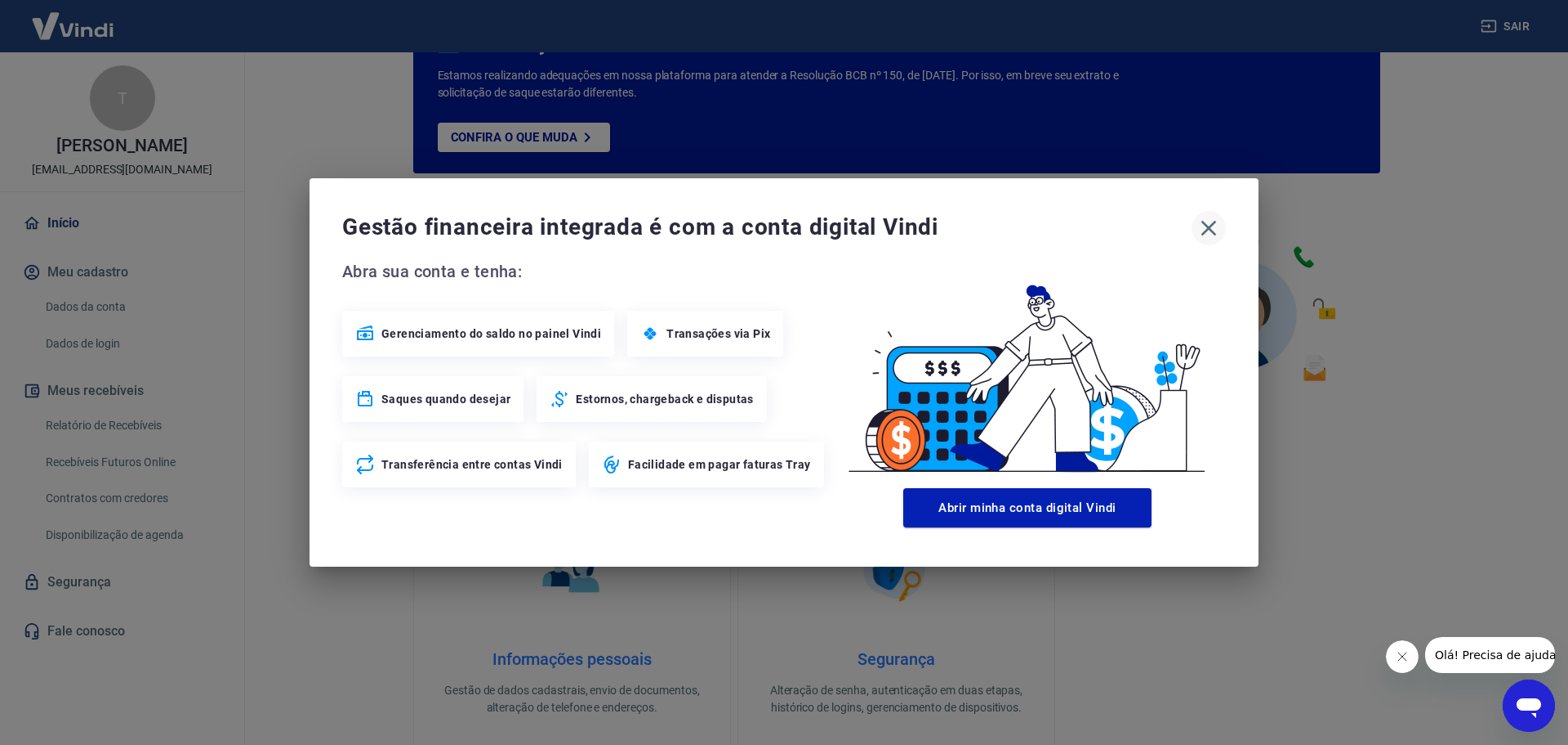
click at [1212, 228] on icon "button" at bounding box center [1208, 227] width 26 height 26
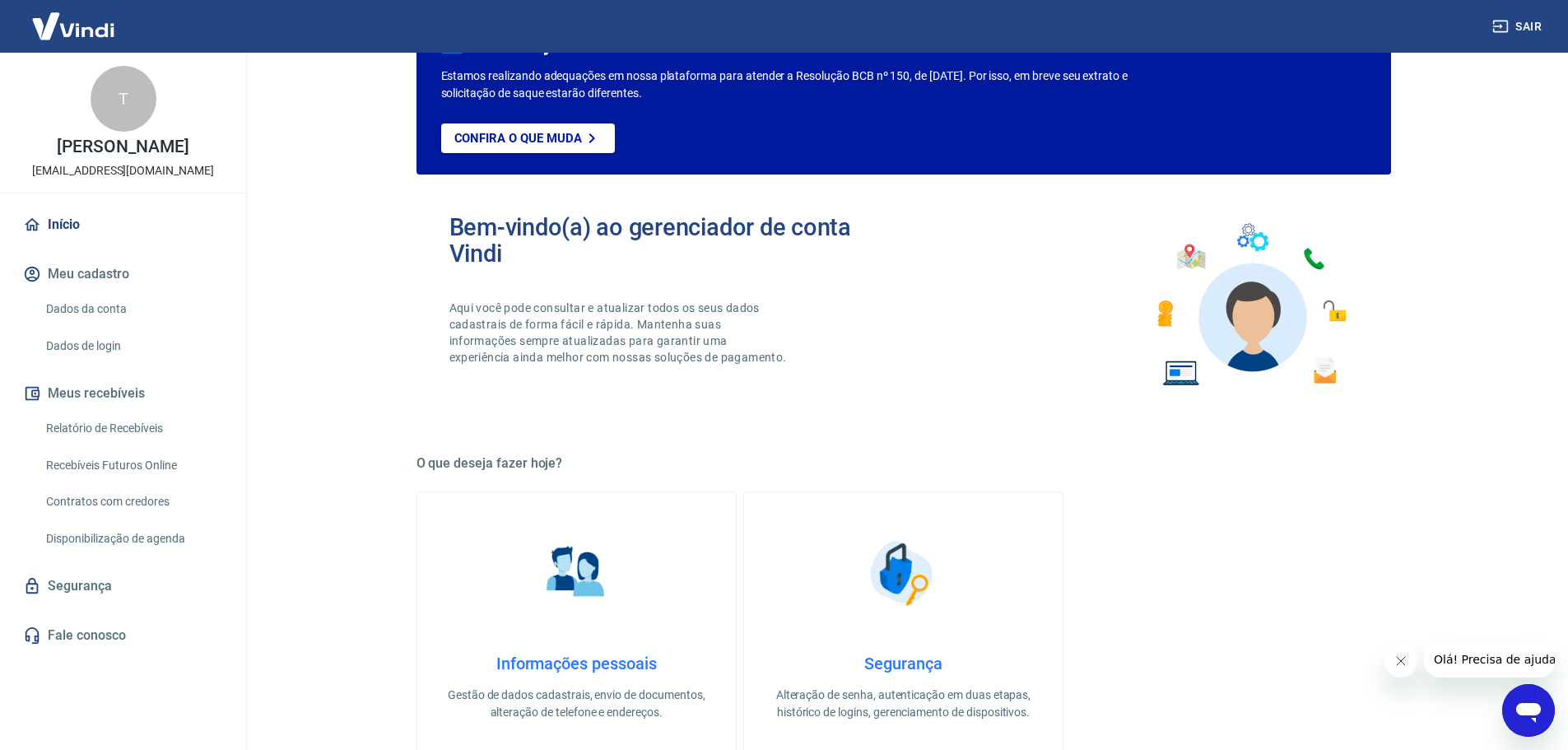
click at [139, 424] on link "Relatório de Recebíveis" at bounding box center [133, 428] width 187 height 34
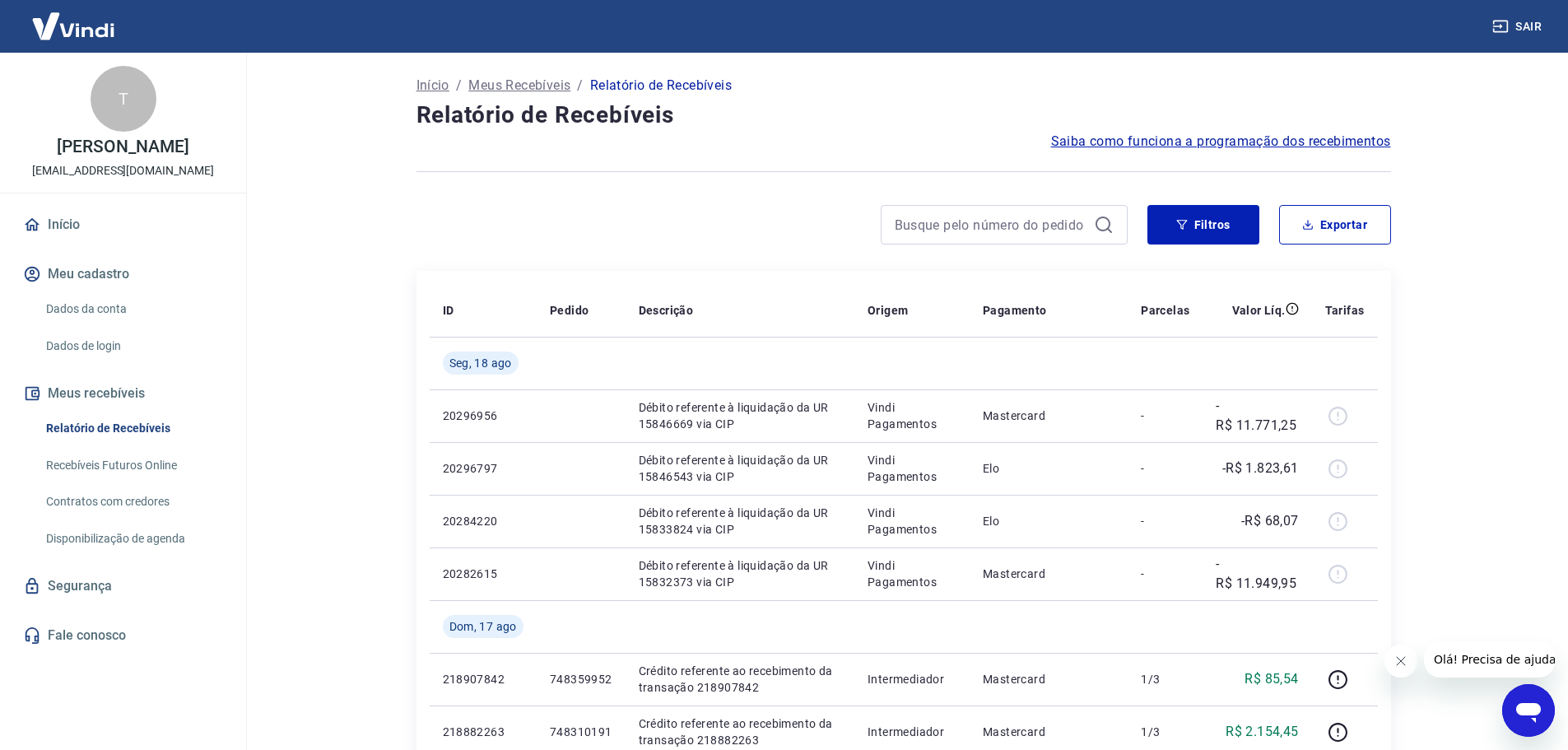
click at [136, 394] on button "Meus recebíveis" at bounding box center [122, 393] width 207 height 36
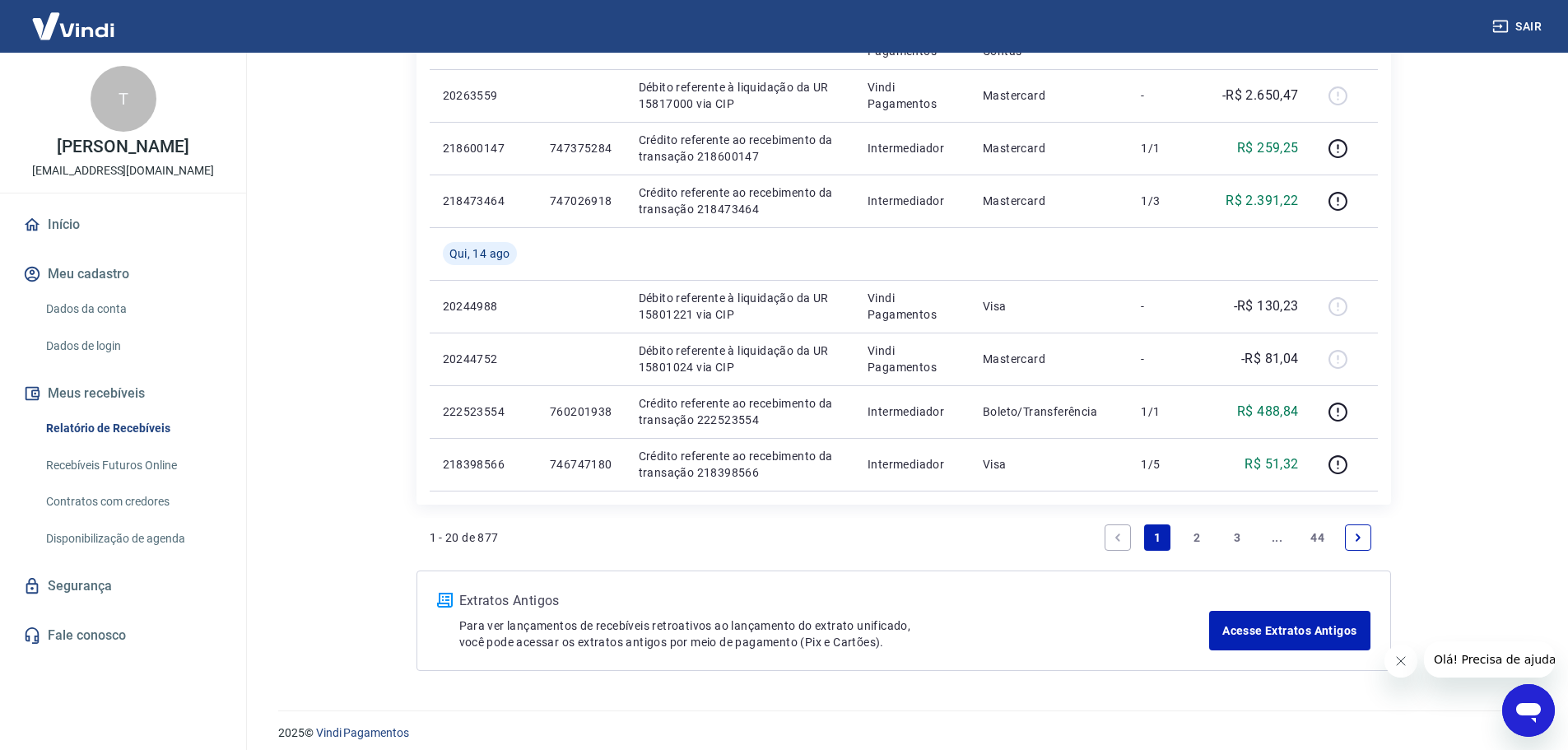
scroll to position [1174, 0]
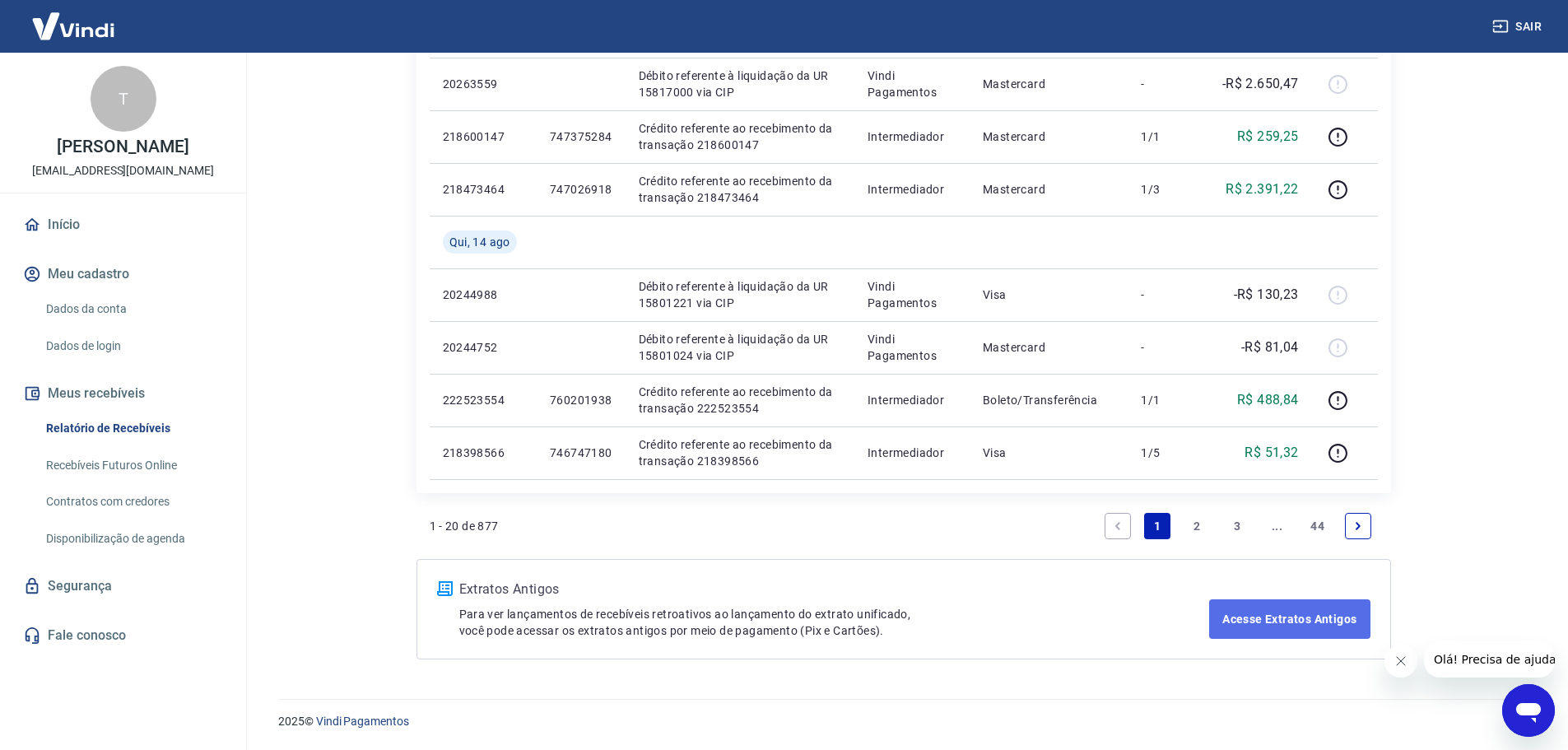
click at [1260, 624] on link "Acesse Extratos Antigos" at bounding box center [1289, 618] width 161 height 40
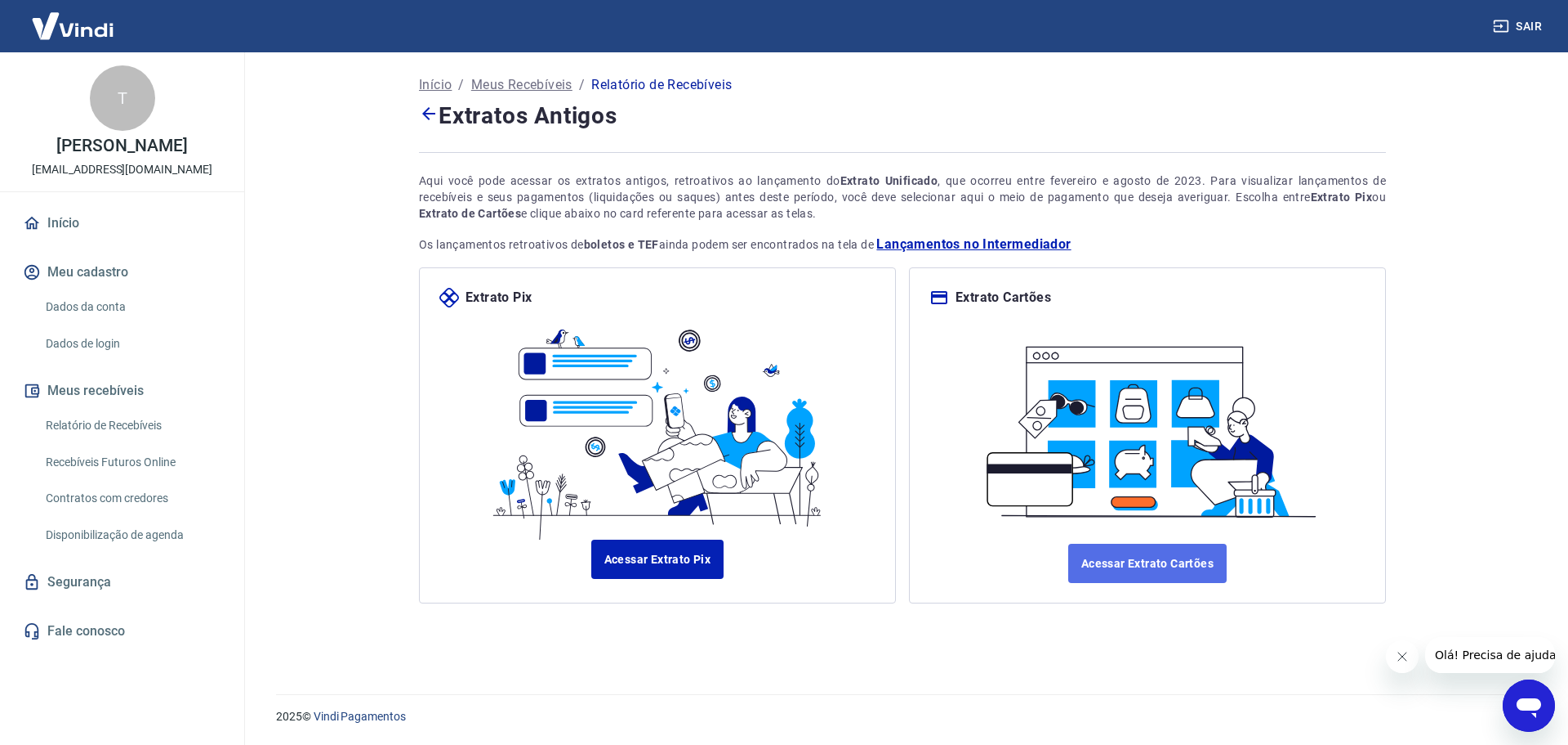
click at [1154, 558] on link "Acessar Extrato Cartões" at bounding box center [1147, 563] width 158 height 39
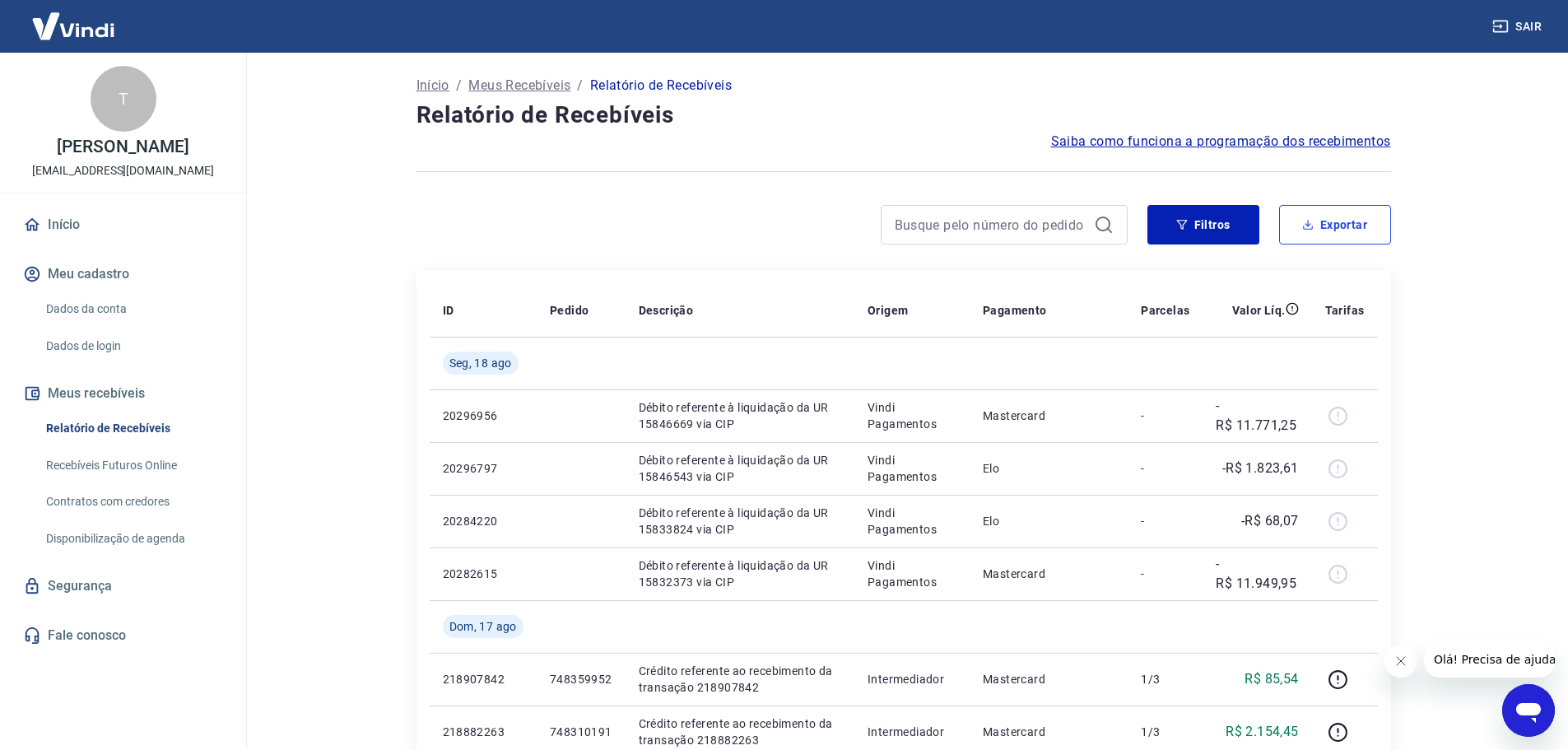
click at [1353, 208] on button "Exportar" at bounding box center [1335, 225] width 112 height 40
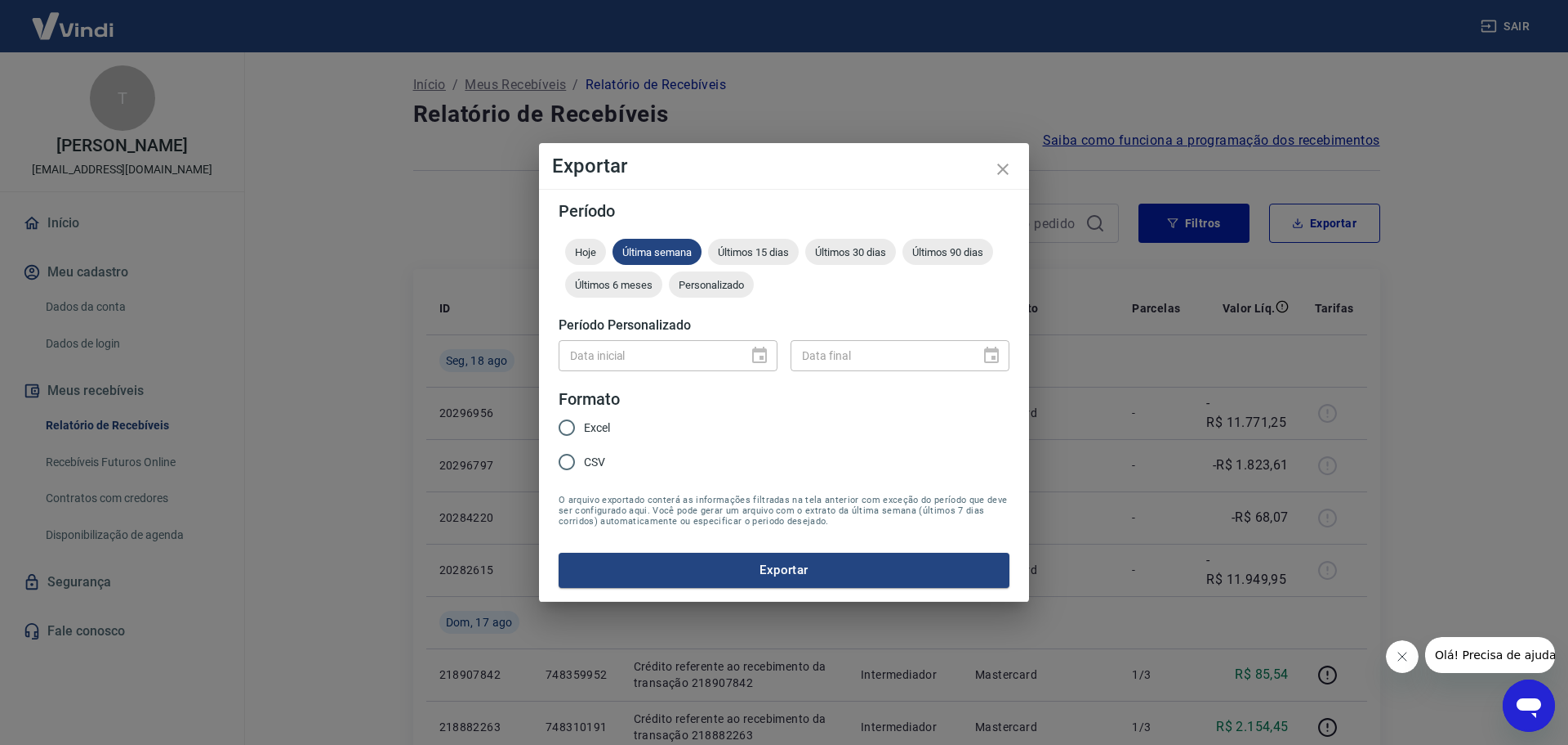
click at [563, 430] on input "Excel" at bounding box center [567, 427] width 34 height 34
radio input "true"
click at [759, 352] on div "Data inicial" at bounding box center [667, 355] width 219 height 30
click at [604, 249] on span "Hoje" at bounding box center [585, 252] width 41 height 13
click at [654, 249] on span "Última semana" at bounding box center [657, 252] width 89 height 13
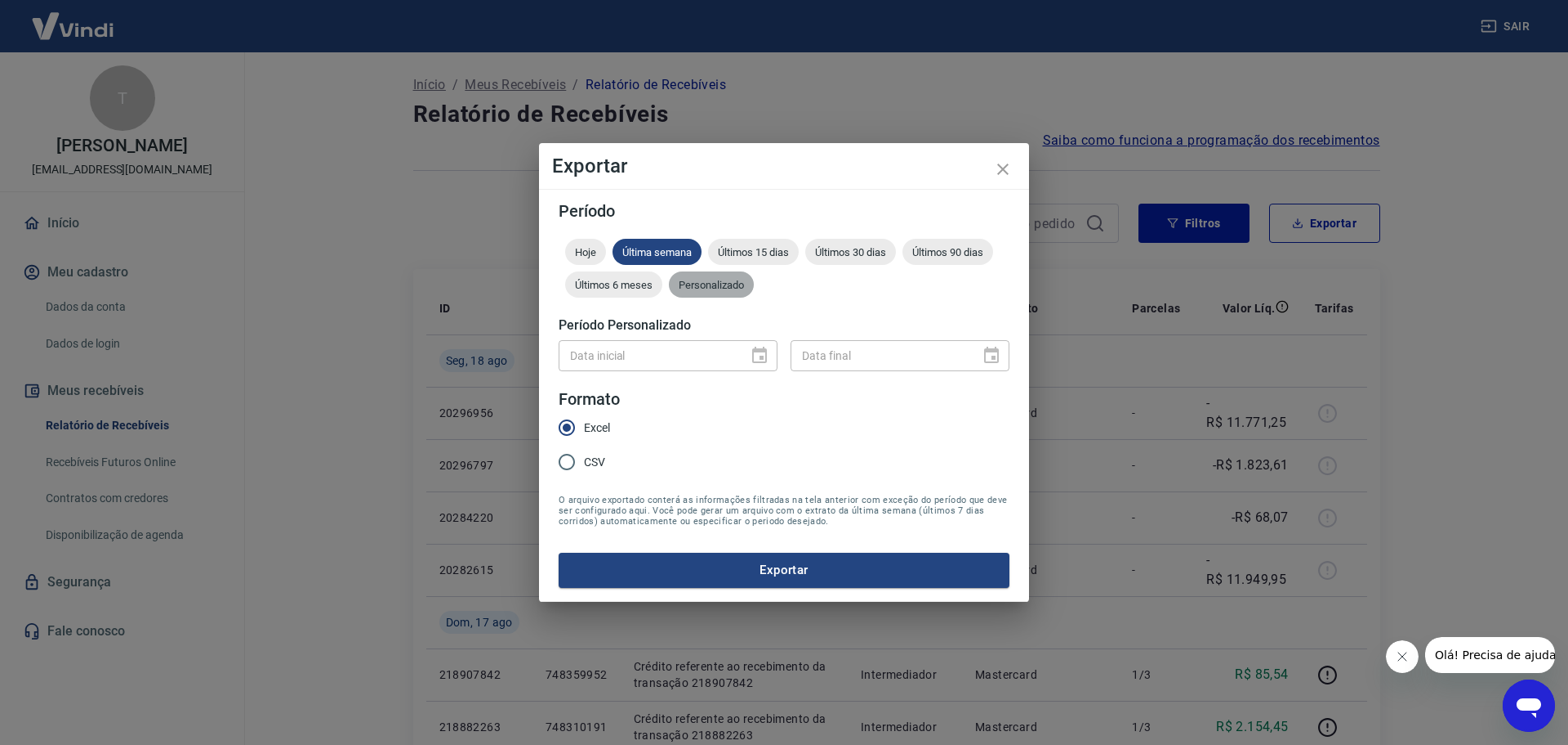
click at [712, 286] on span "Personalizado" at bounding box center [711, 284] width 85 height 13
click at [690, 361] on input "Data inicial" at bounding box center [647, 355] width 178 height 30
type input "DD/MM/YYYY"
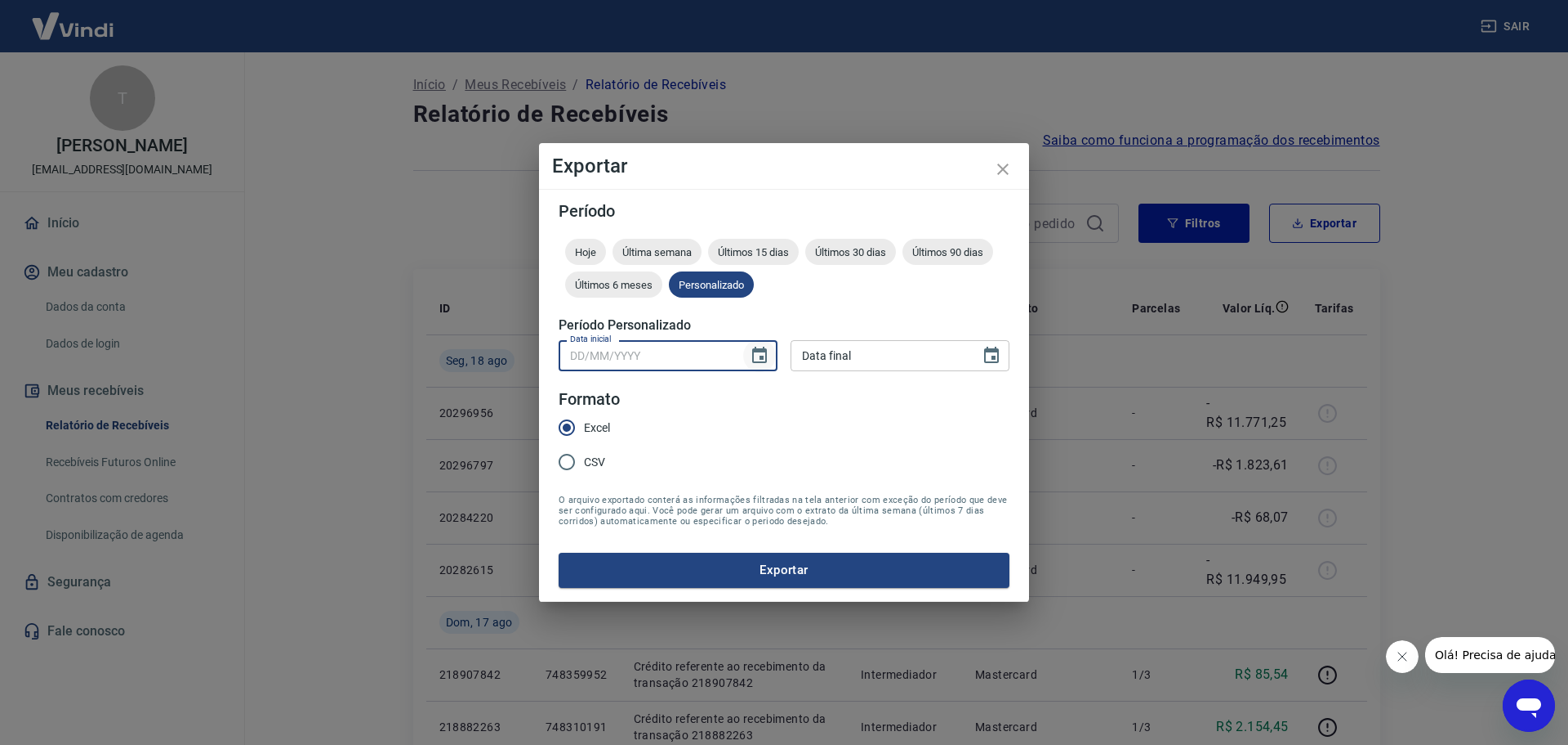
click at [755, 359] on icon "Choose date" at bounding box center [759, 355] width 19 height 19
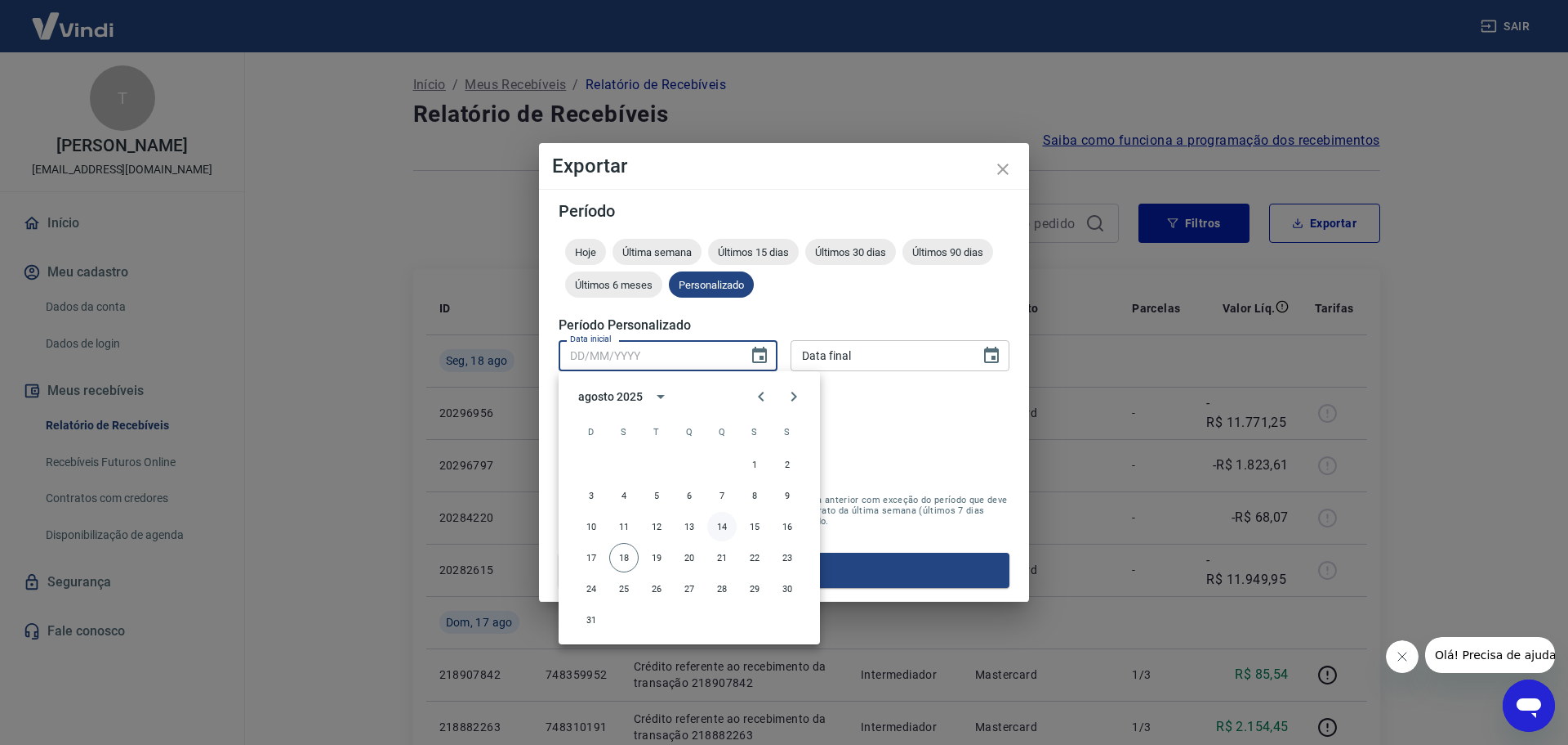
click at [719, 524] on button "14" at bounding box center [722, 526] width 29 height 29
type input "[DATE]"
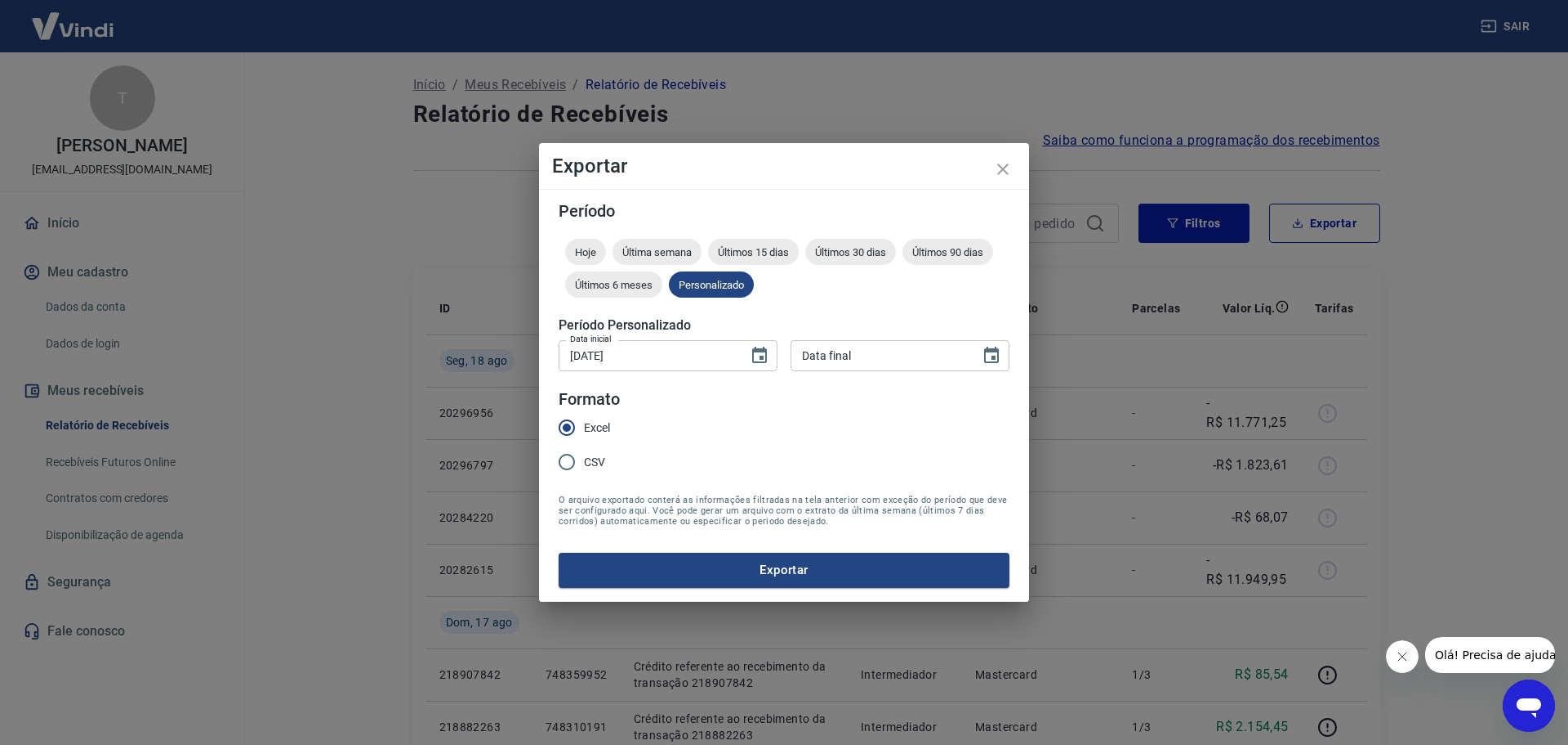
type input "DD/MM/YYYY"
click at [905, 352] on input "DD/MM/YYYY" at bounding box center [880, 355] width 178 height 30
click at [991, 357] on icon "Choose date" at bounding box center [991, 355] width 19 height 19
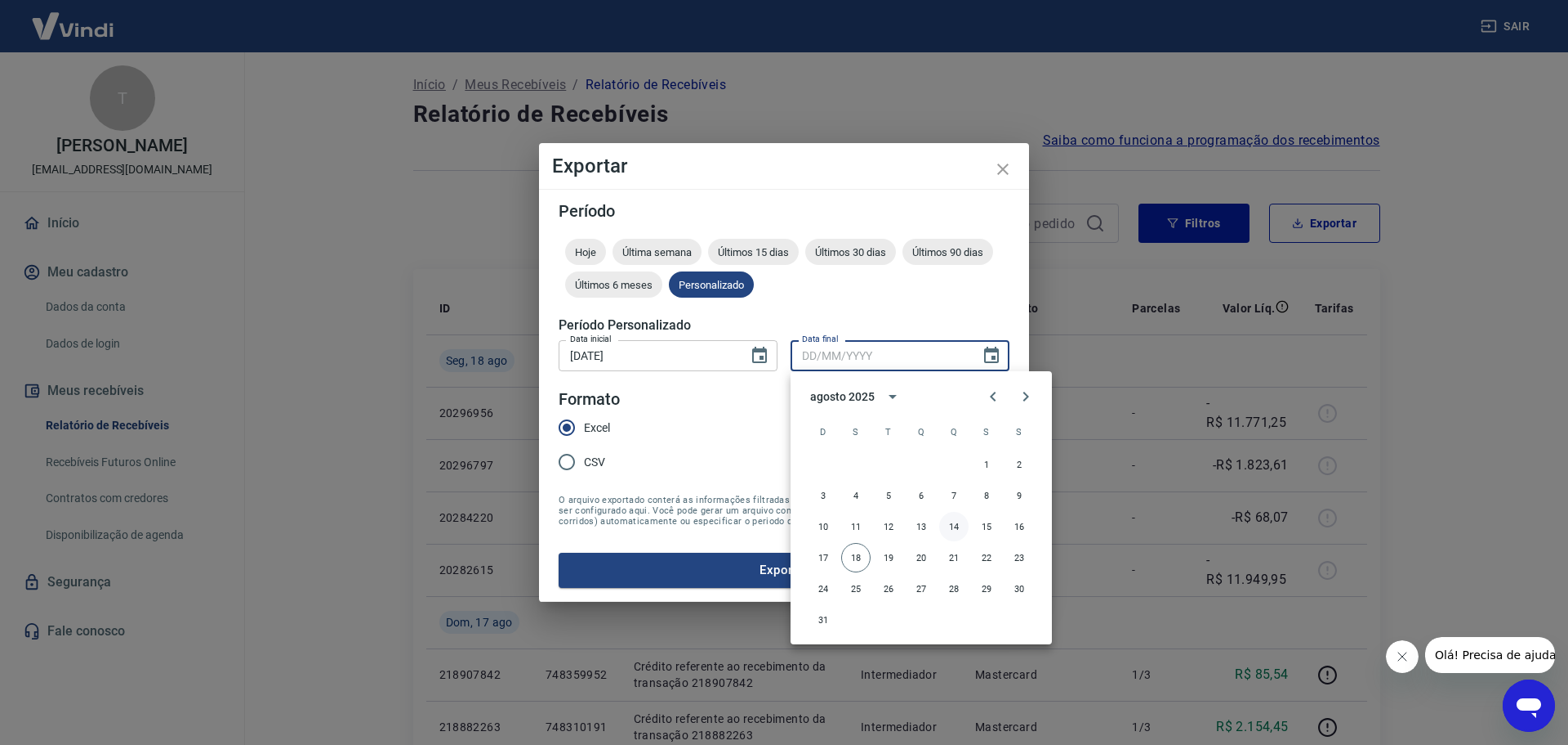
click at [957, 520] on button "14" at bounding box center [953, 526] width 29 height 29
type input "[DATE]"
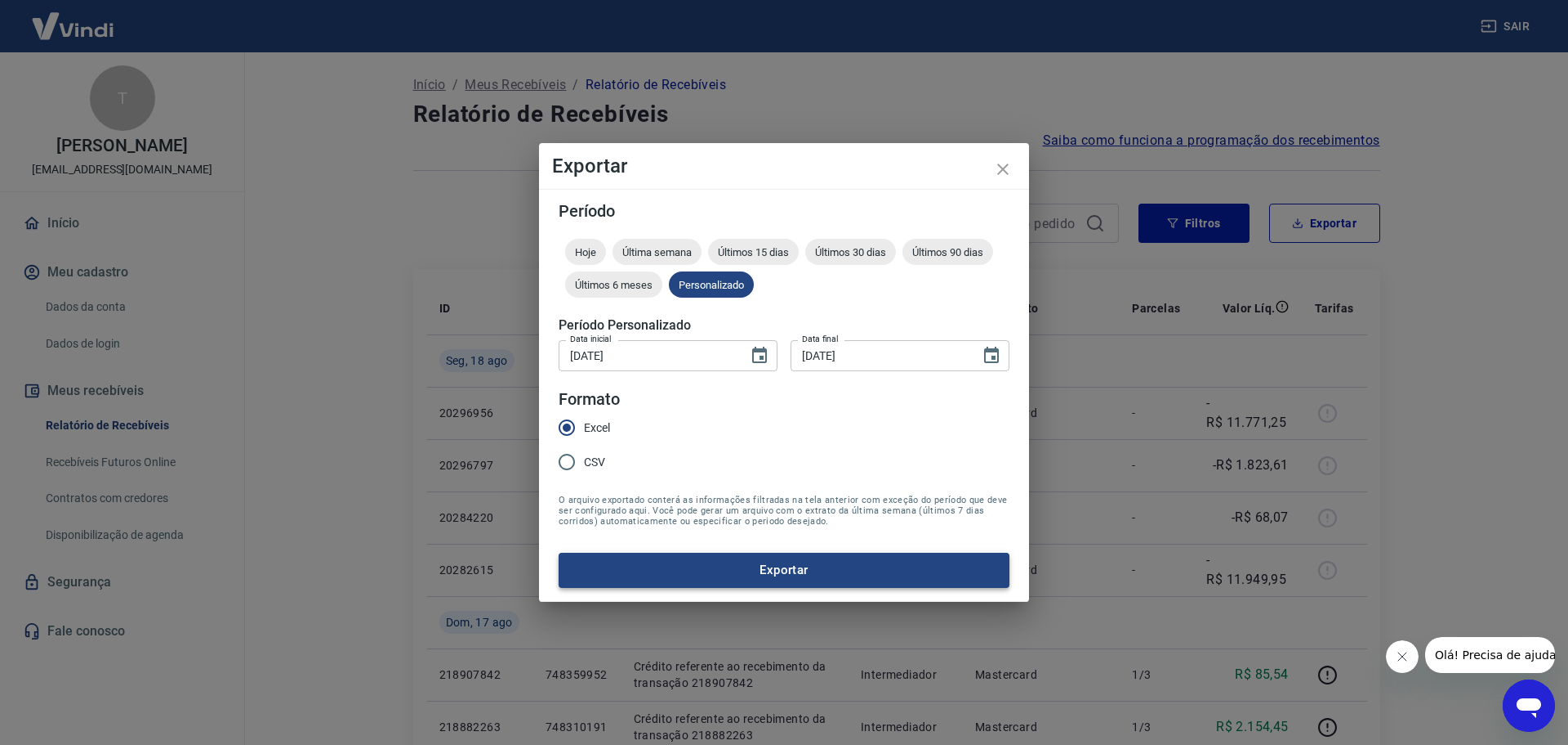
click at [871, 578] on button "Exportar" at bounding box center [784, 570] width 451 height 34
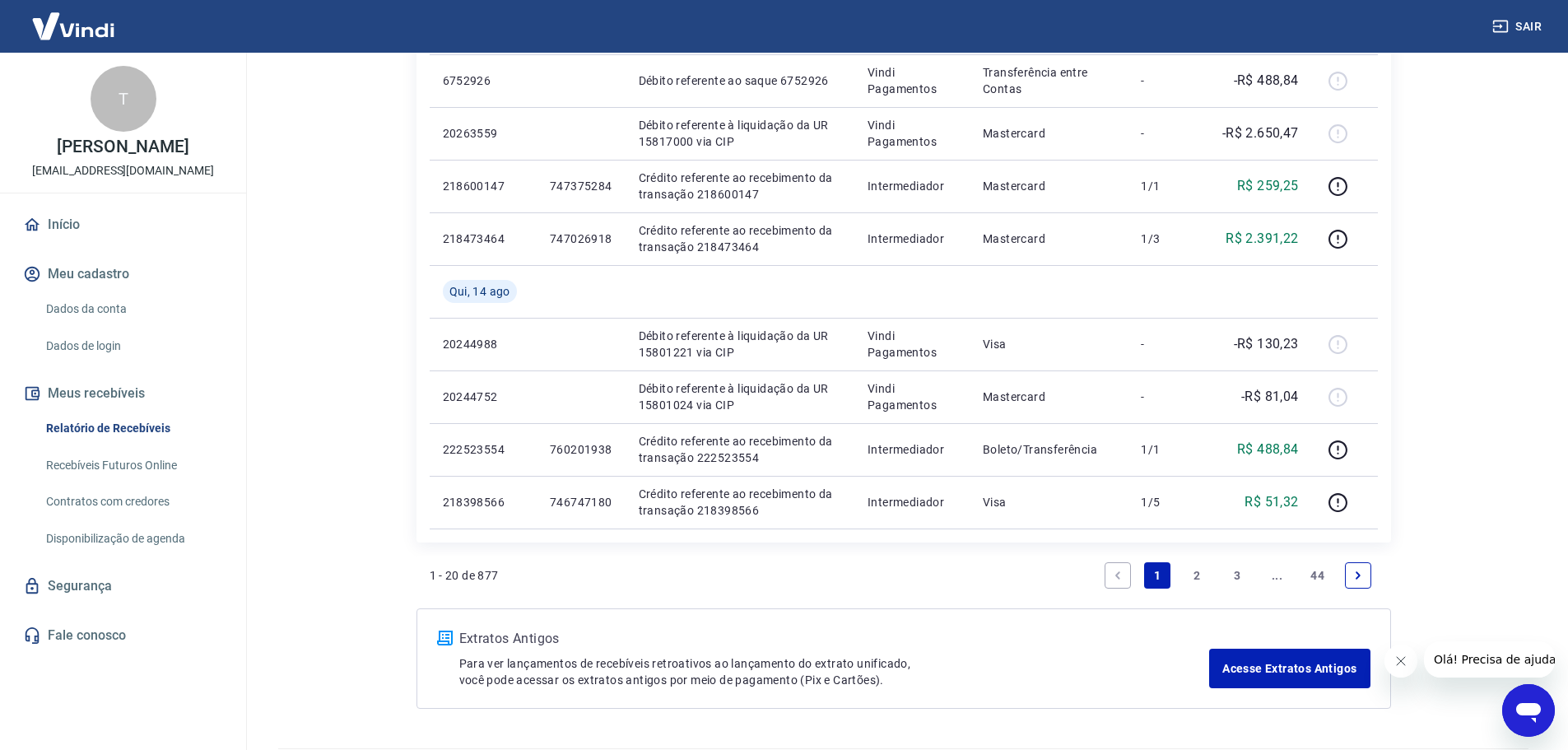
scroll to position [1174, 0]
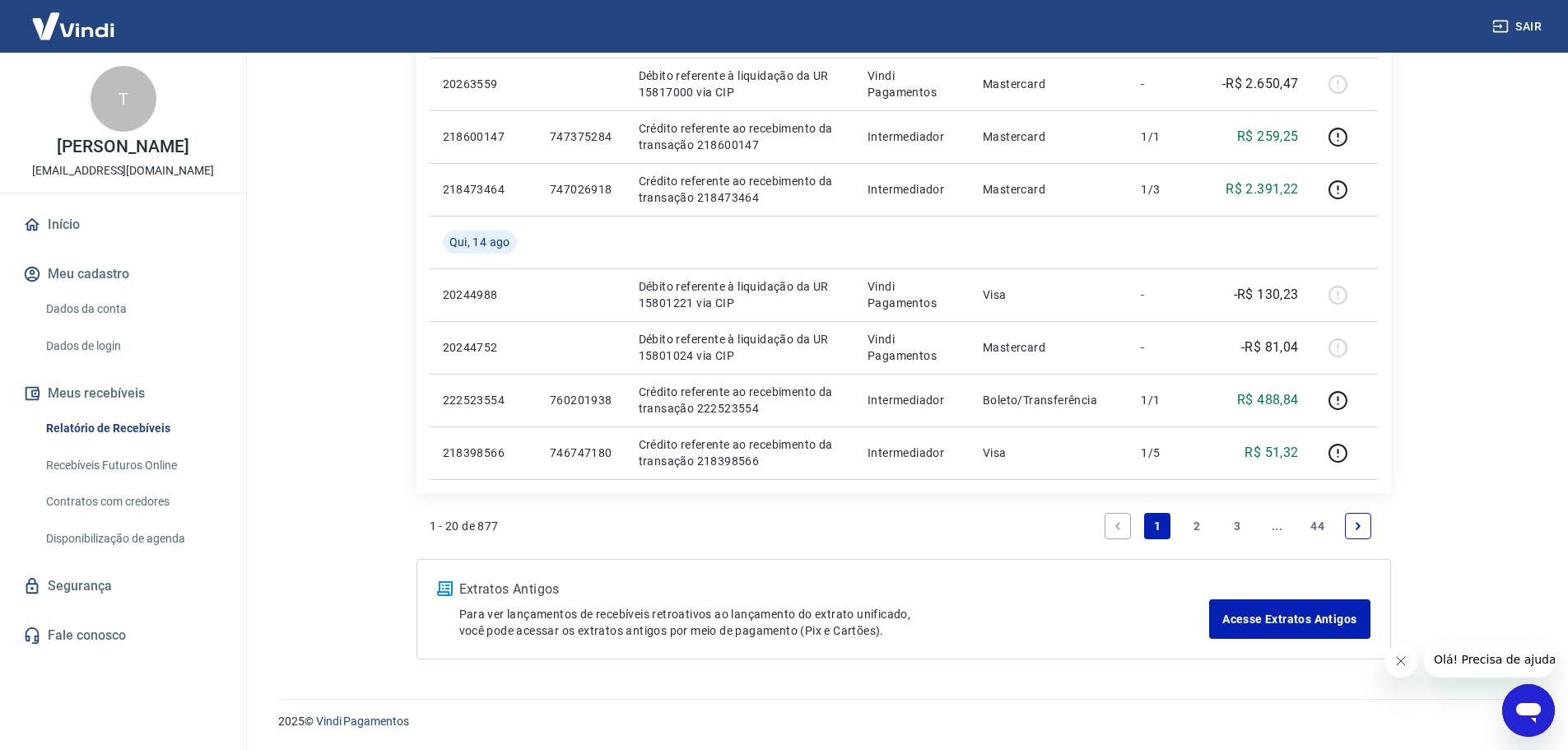
click at [1192, 528] on link "2" at bounding box center [1197, 525] width 26 height 26
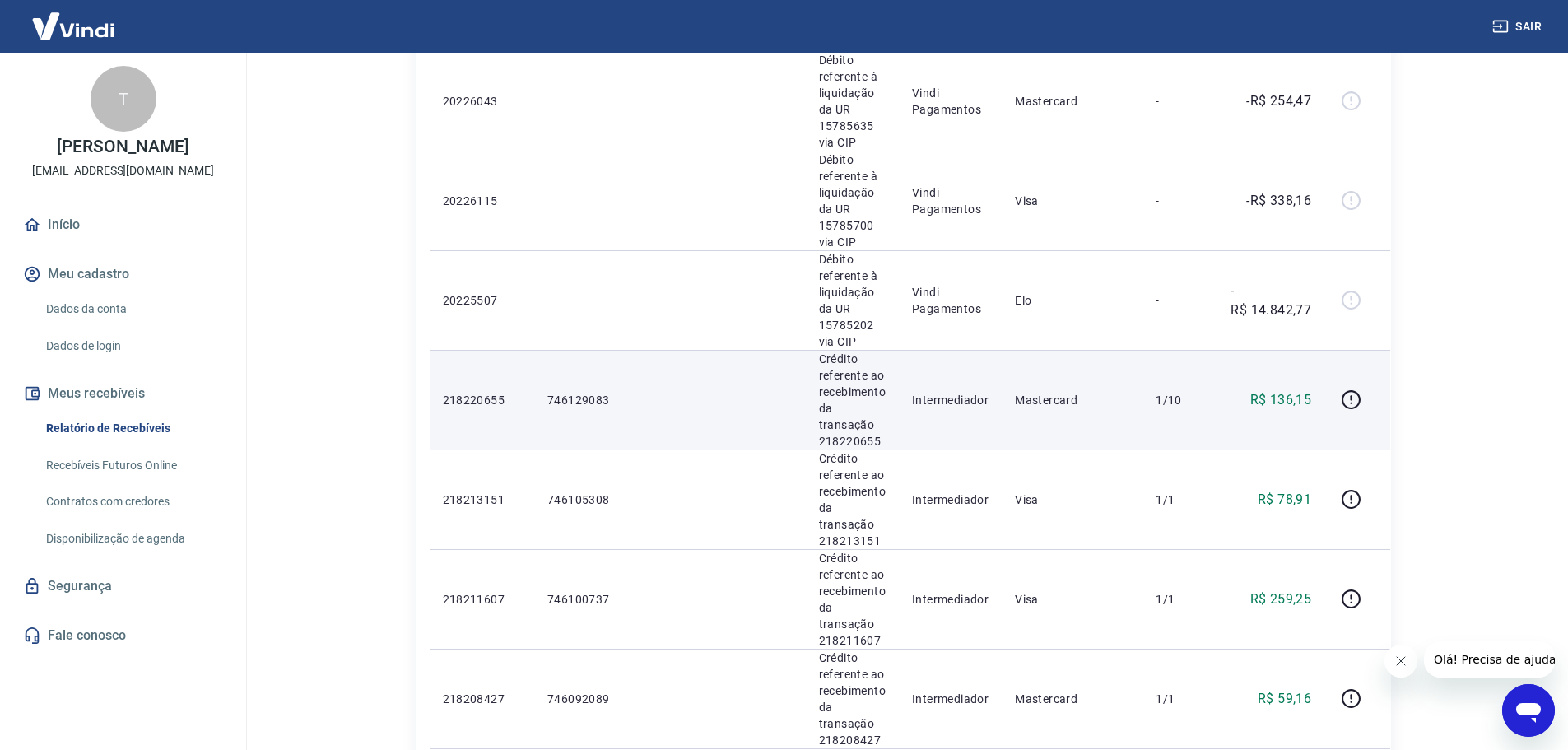
scroll to position [905, 0]
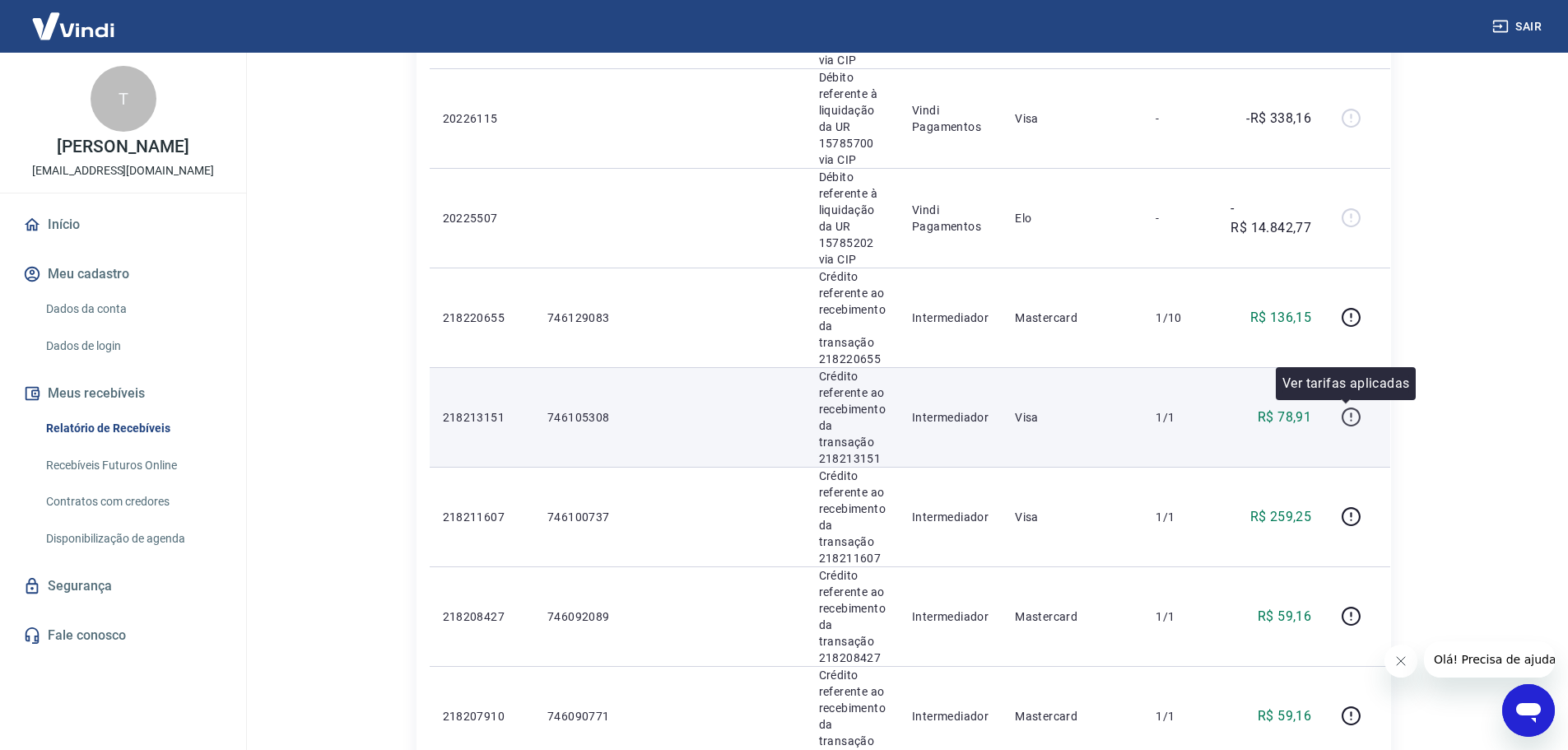
click at [1351, 421] on icon "button" at bounding box center [1351, 416] width 20 height 20
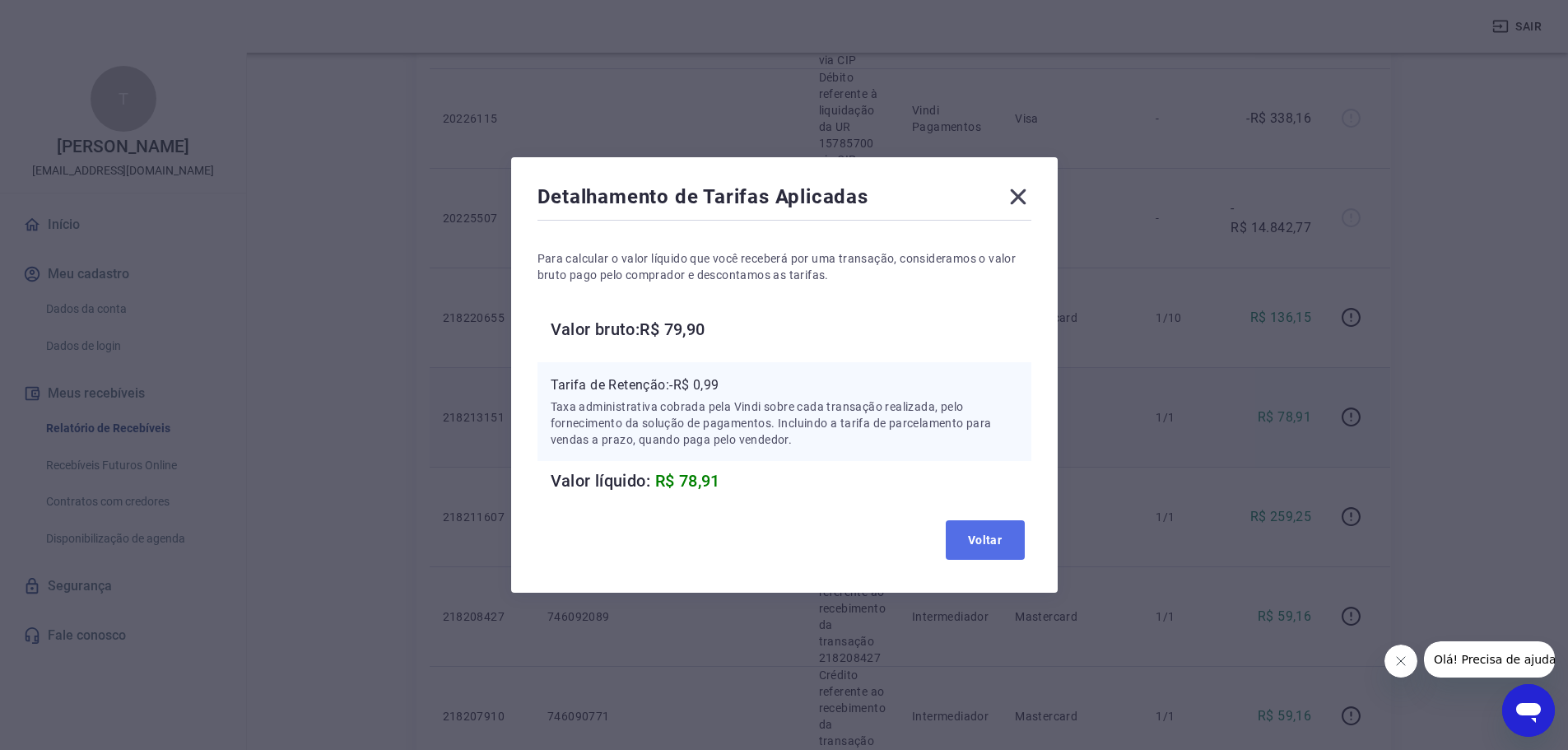
click at [964, 535] on button "Voltar" at bounding box center [985, 540] width 79 height 40
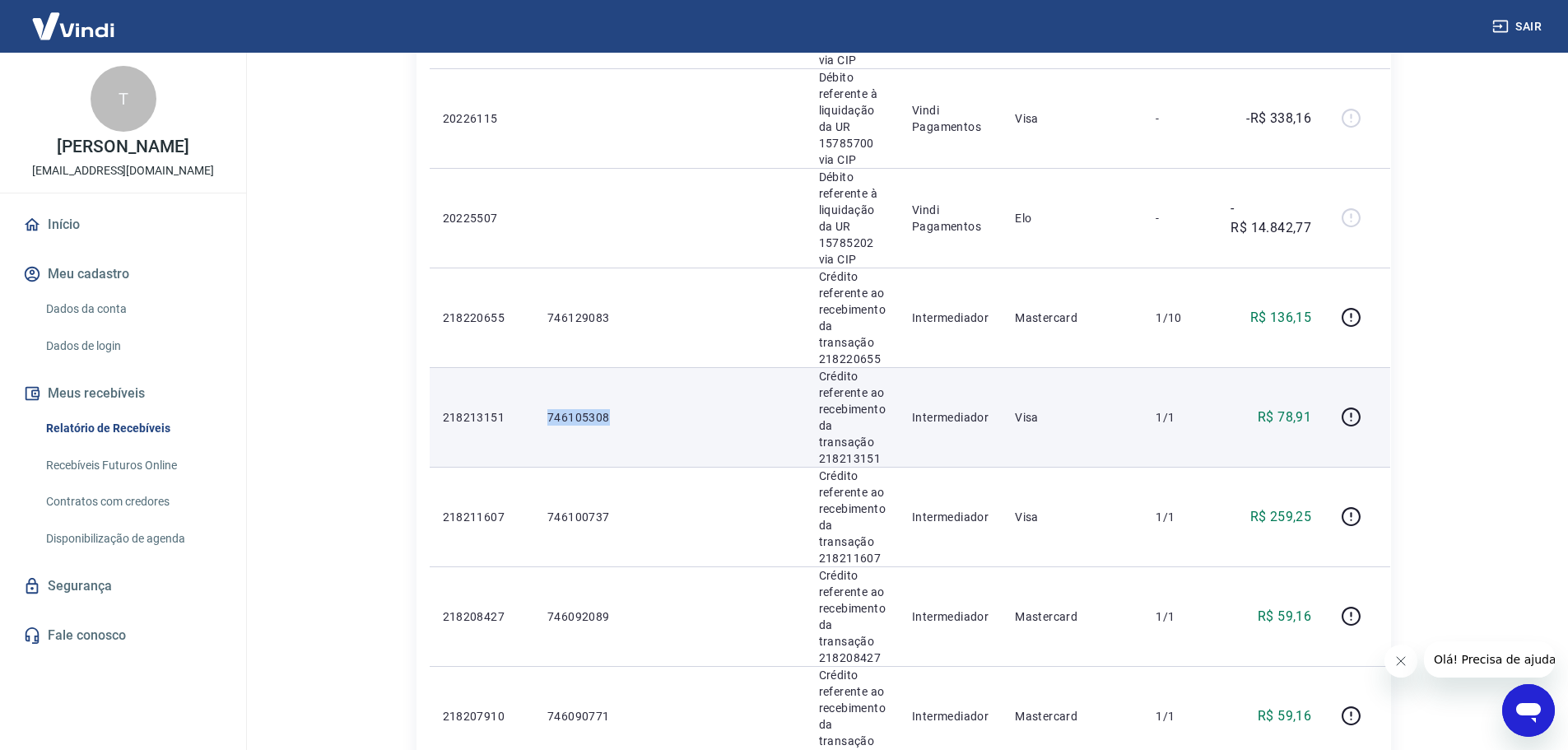
drag, startPoint x: 547, startPoint y: 417, endPoint x: 619, endPoint y: 411, distance: 72.2
click at [619, 411] on p "746105308" at bounding box center [670, 416] width 245 height 16
